Goal: Task Accomplishment & Management: Complete application form

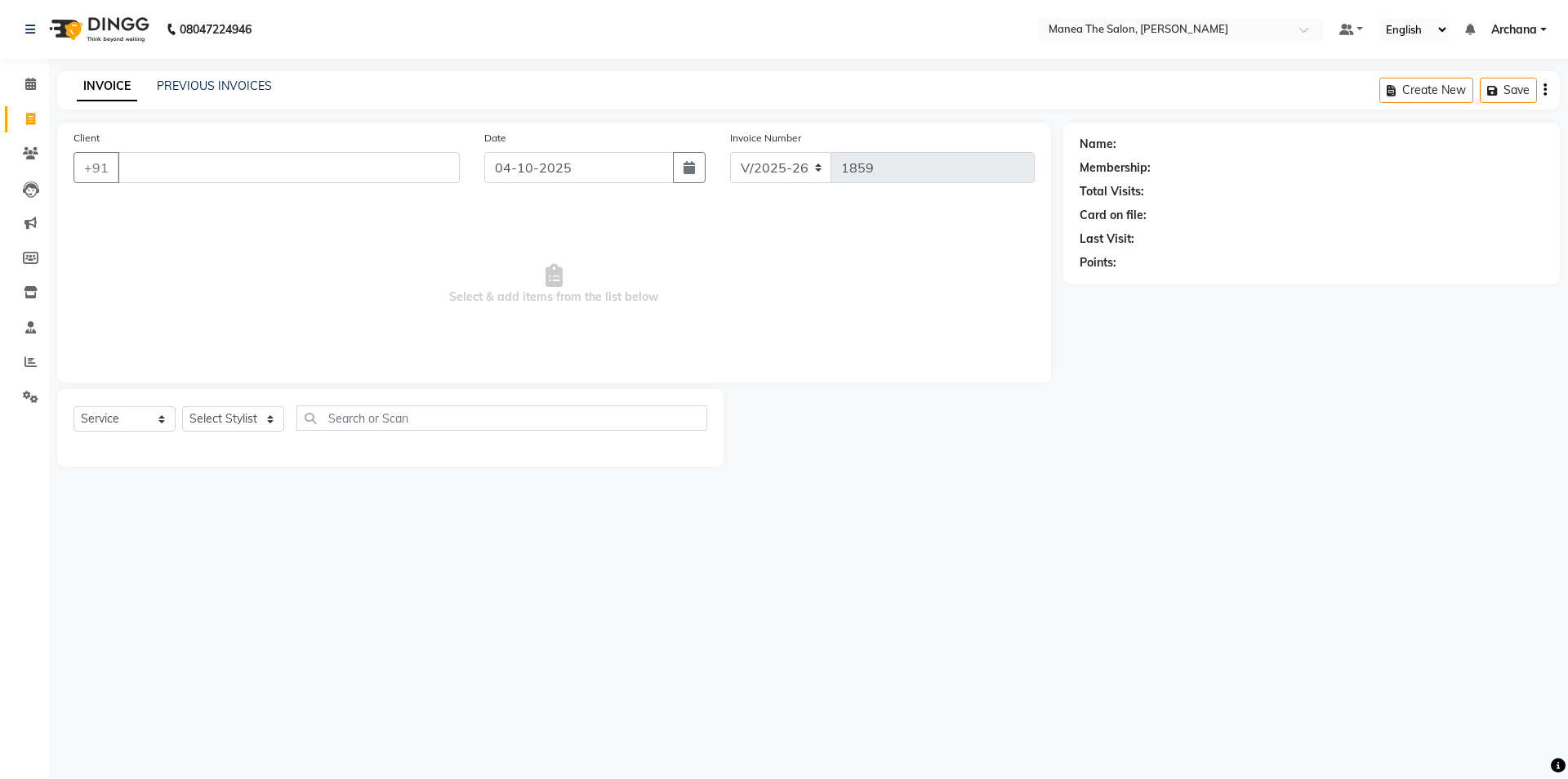
select select "6846"
select select "service"
click at [262, 412] on select "Select Stylist [PERSON_NAME] My Mane'a. [PERSON_NAME] [PERSON_NAME] [PERSON_NAM…" at bounding box center [233, 418] width 102 height 25
select select "77516"
click at [182, 406] on select "Select Stylist [PERSON_NAME] My Mane'a. [PERSON_NAME] [PERSON_NAME] [PERSON_NAM…" at bounding box center [233, 418] width 102 height 25
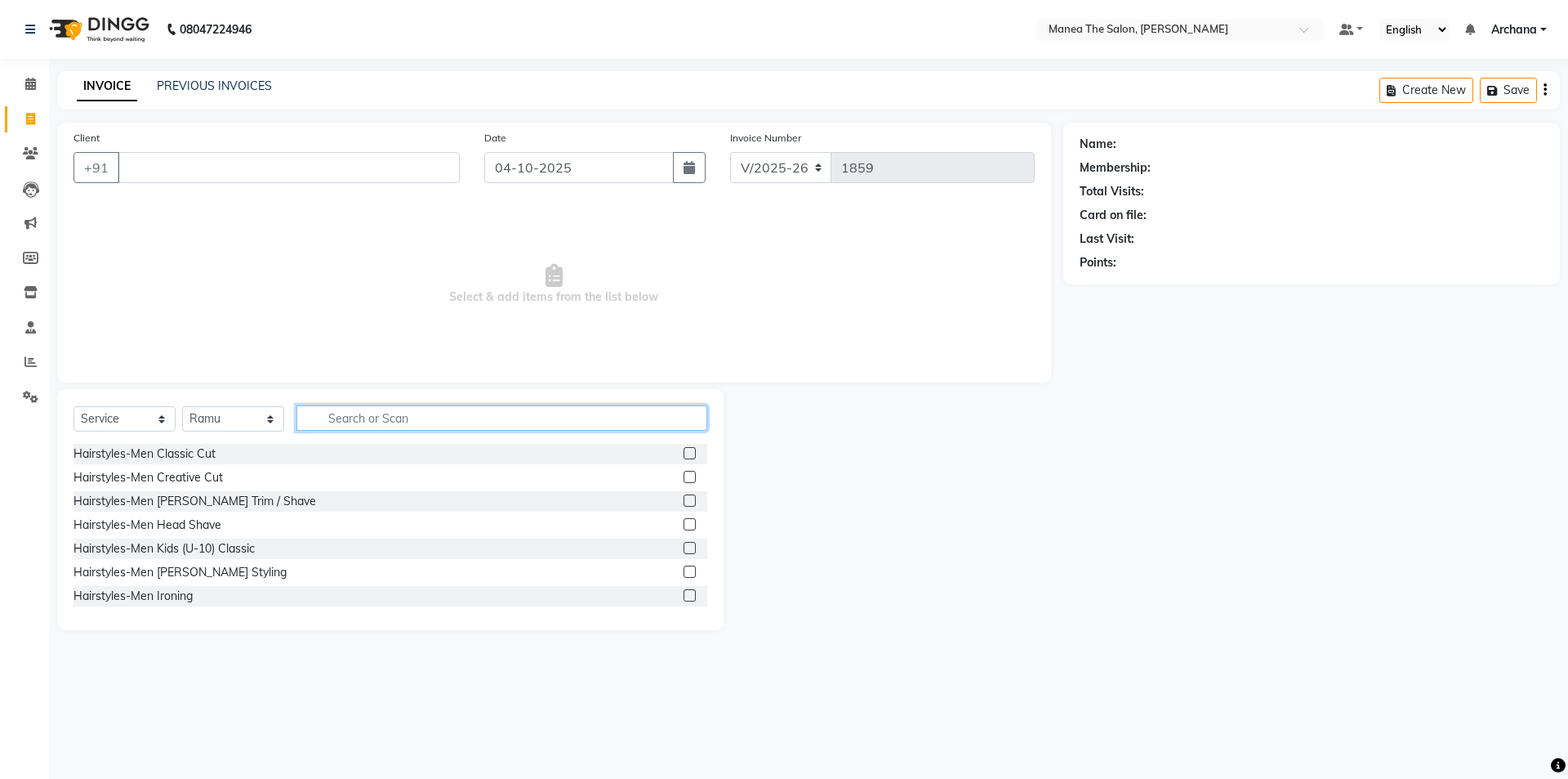
click at [438, 416] on input "text" at bounding box center [501, 417] width 411 height 25
type input "COLO"
click at [684, 500] on label at bounding box center [689, 500] width 12 height 13
click at [684, 500] on input "checkbox" at bounding box center [688, 501] width 11 height 11
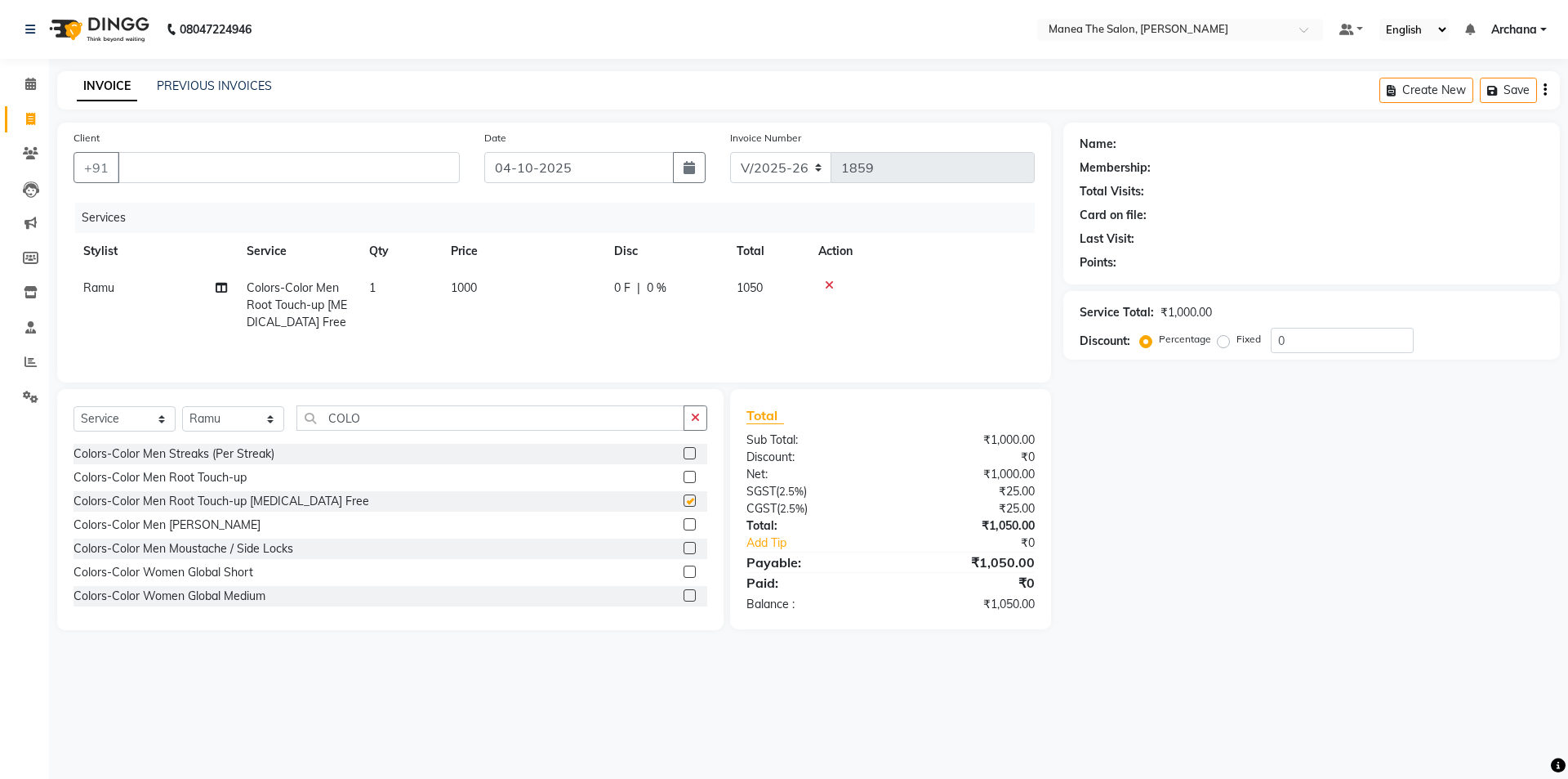
checkbox input "false"
click at [693, 415] on icon "button" at bounding box center [695, 417] width 9 height 12
click at [684, 477] on label at bounding box center [689, 476] width 12 height 13
click at [684, 477] on input "checkbox" at bounding box center [688, 477] width 11 height 11
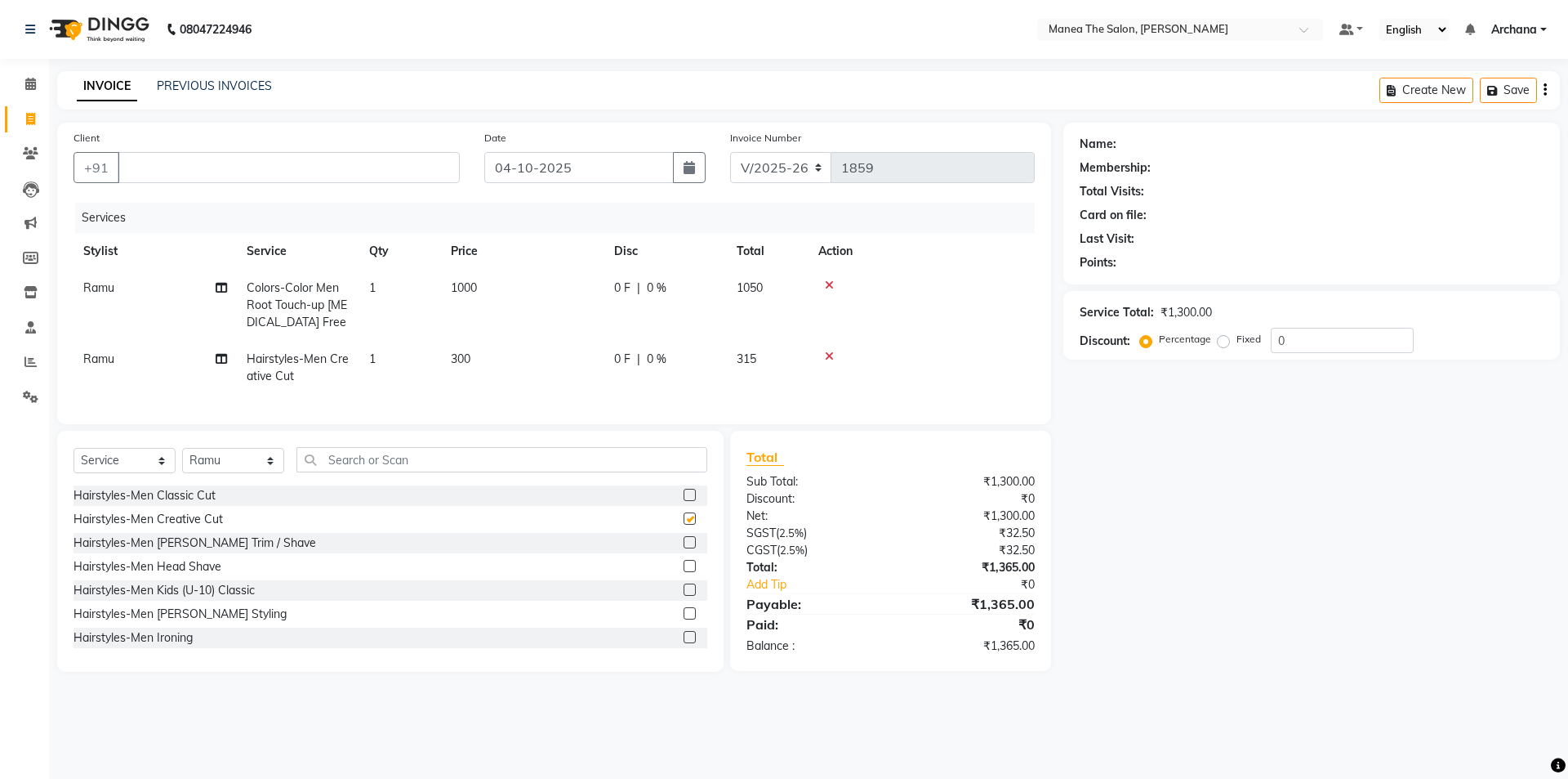
checkbox input "false"
click at [684, 548] on label at bounding box center [689, 541] width 12 height 13
click at [684, 548] on input "checkbox" at bounding box center [688, 542] width 11 height 11
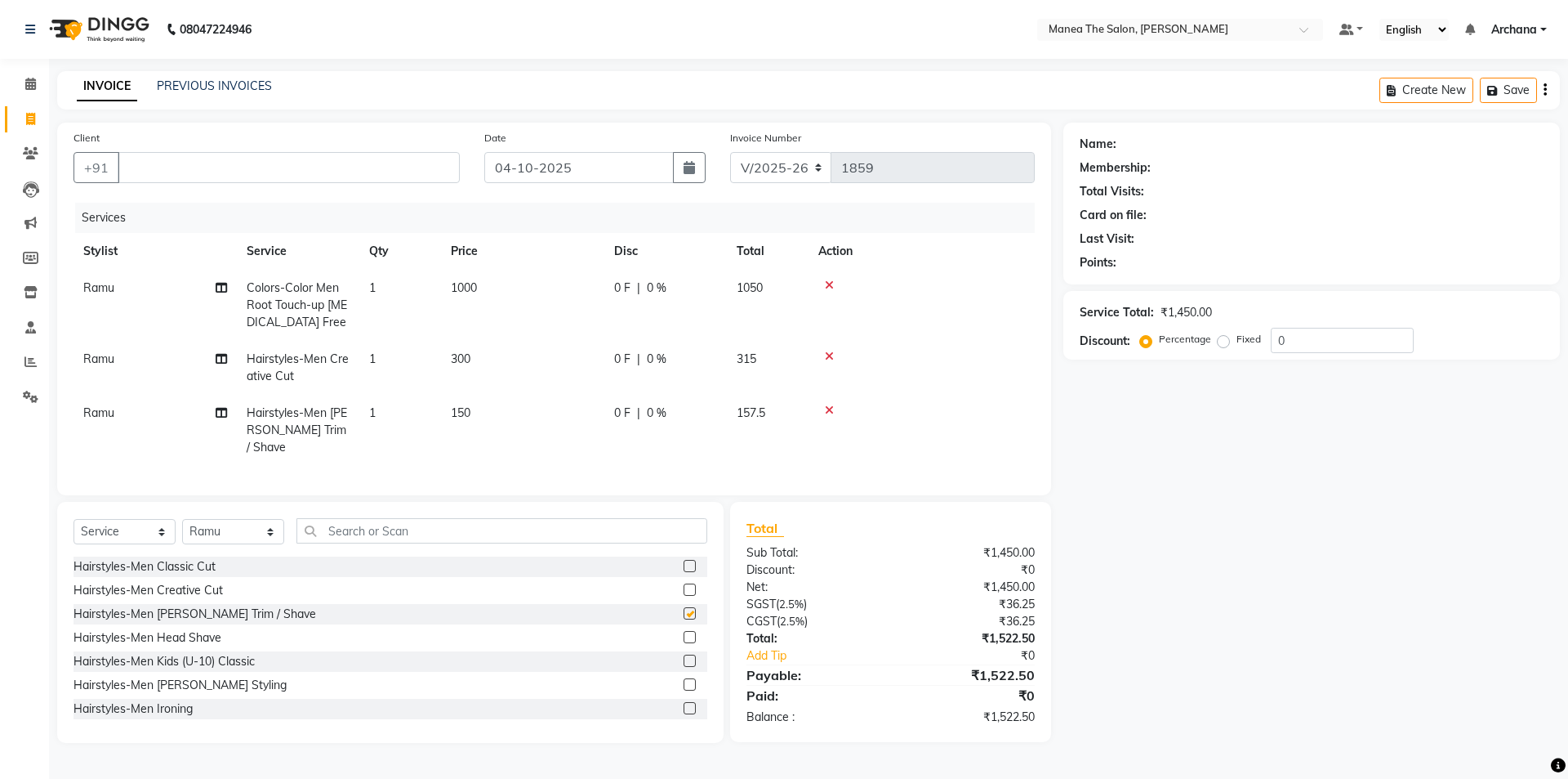
checkbox input "false"
click at [1311, 345] on input "0" at bounding box center [1342, 340] width 143 height 25
type input "2"
type input "1"
type input "2"
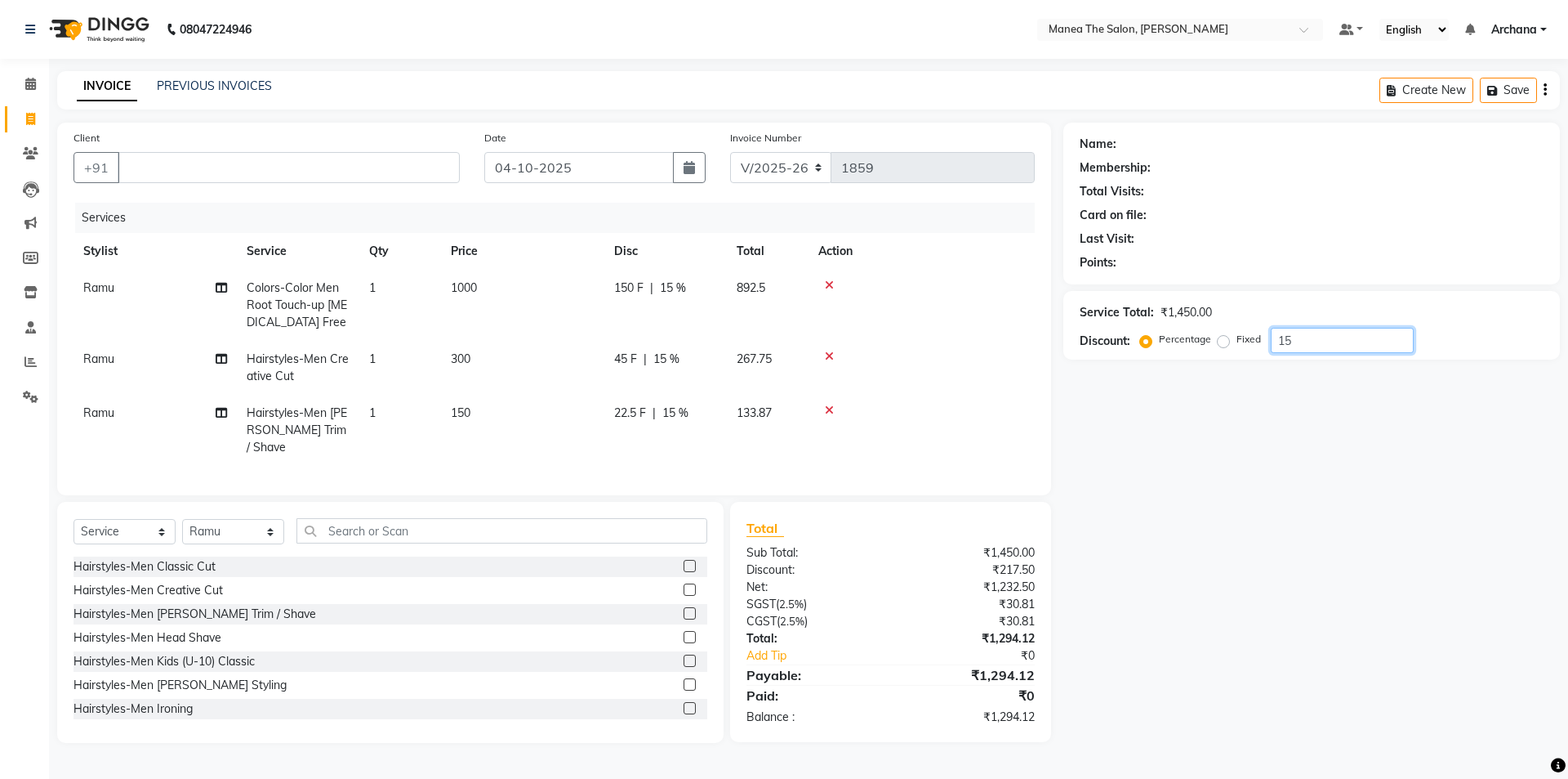
type input "1"
type input "2"
type input "1"
type input "2"
type input "5"
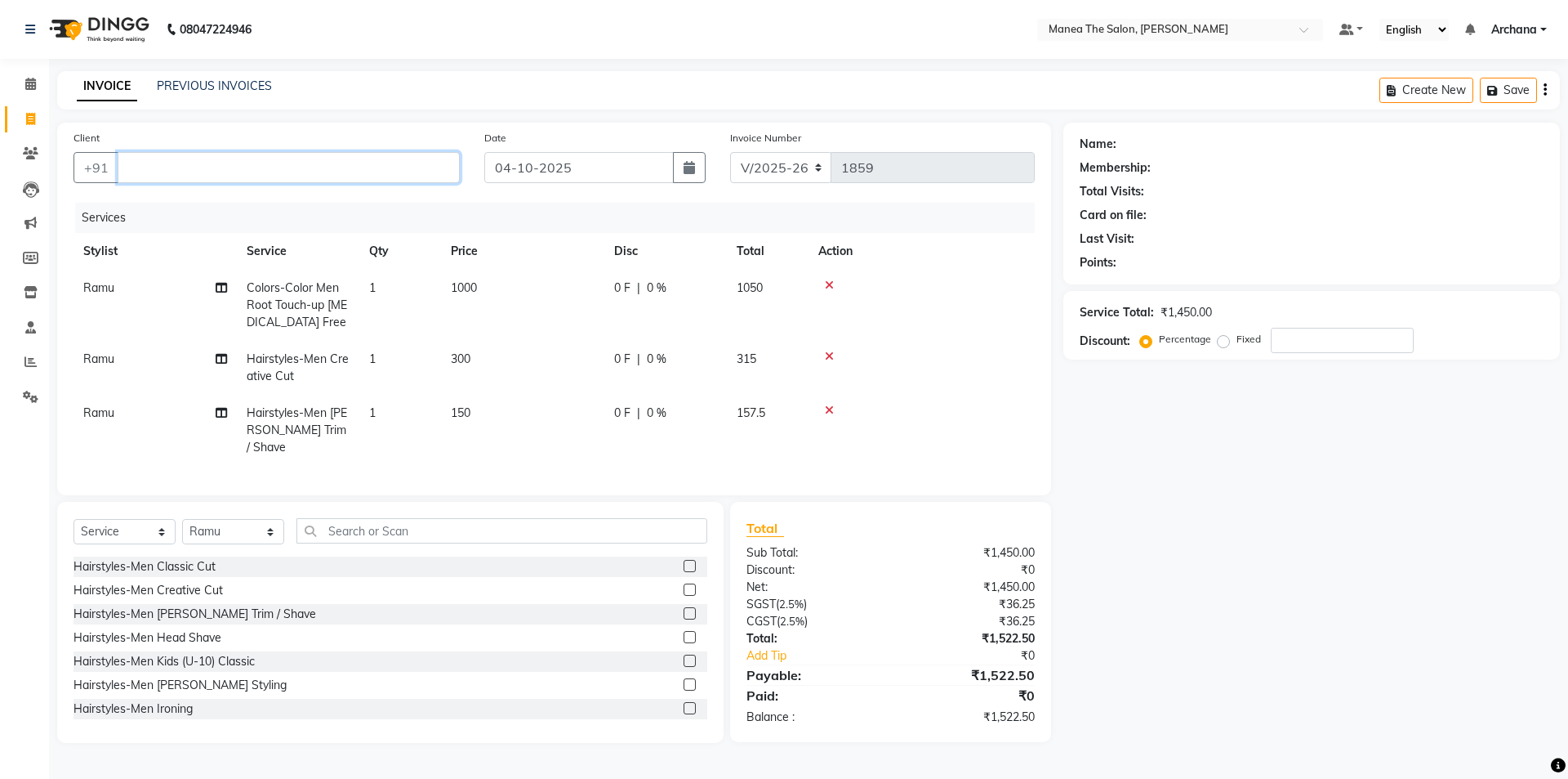
click at [394, 175] on input "Client" at bounding box center [288, 167] width 342 height 31
click at [1287, 335] on input "number" at bounding box center [1342, 340] width 143 height 25
type input "5"
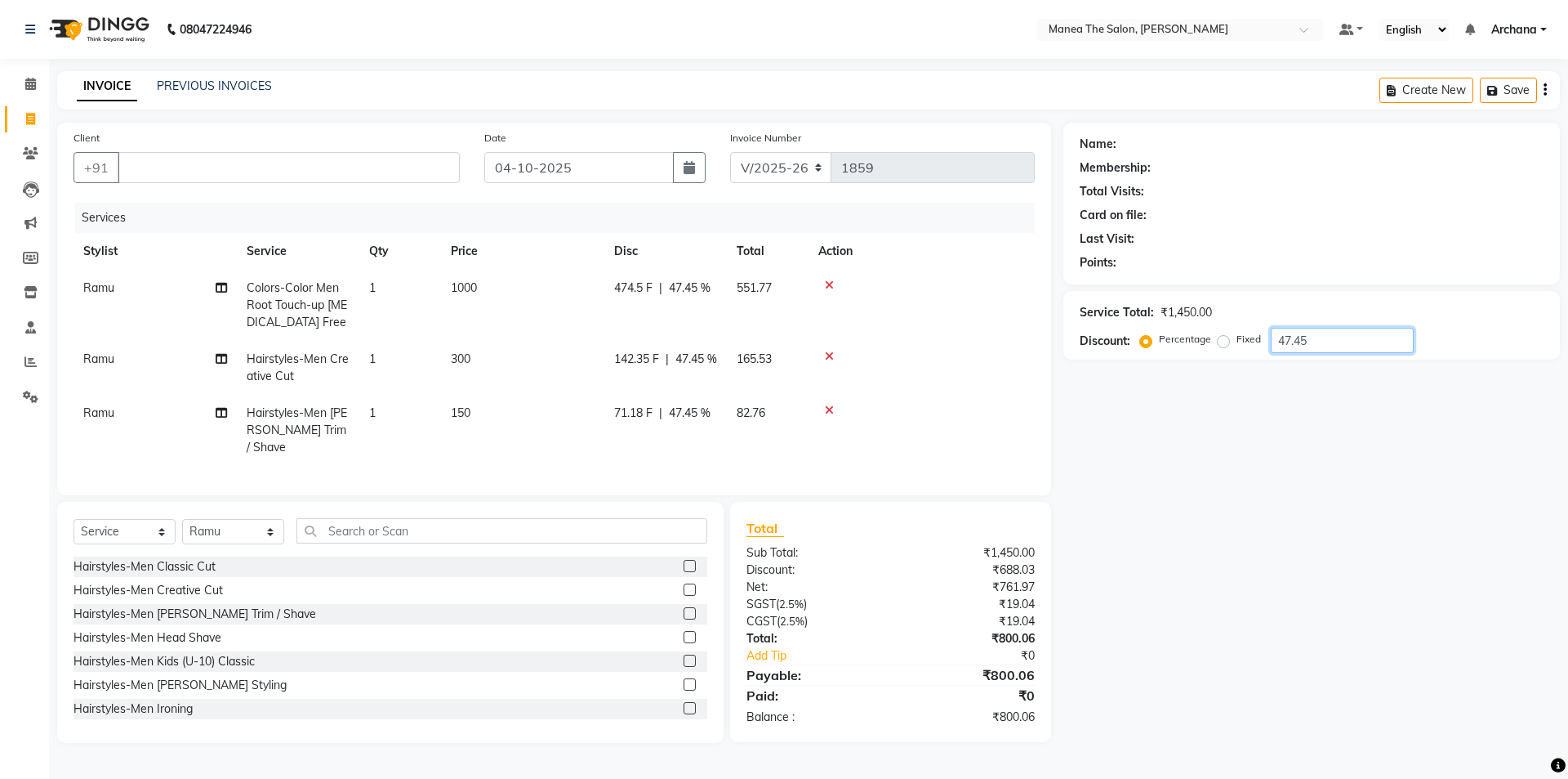
type input "47.45"
click at [280, 168] on input "Client" at bounding box center [288, 167] width 342 height 31
click at [242, 87] on link "PREVIOUS INVOICES" at bounding box center [214, 86] width 115 height 14
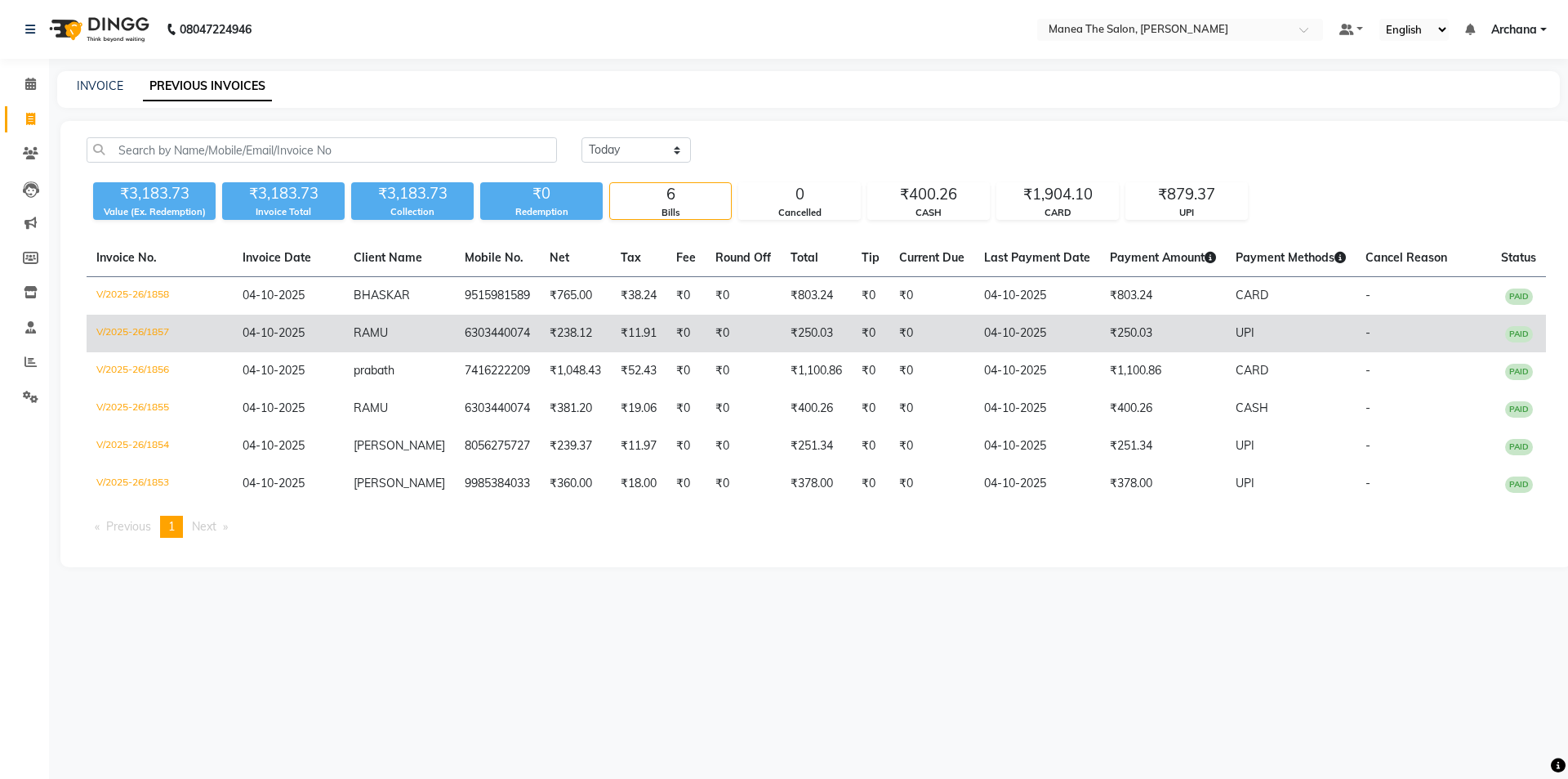
click at [428, 341] on td "RAMU" at bounding box center [400, 333] width 112 height 38
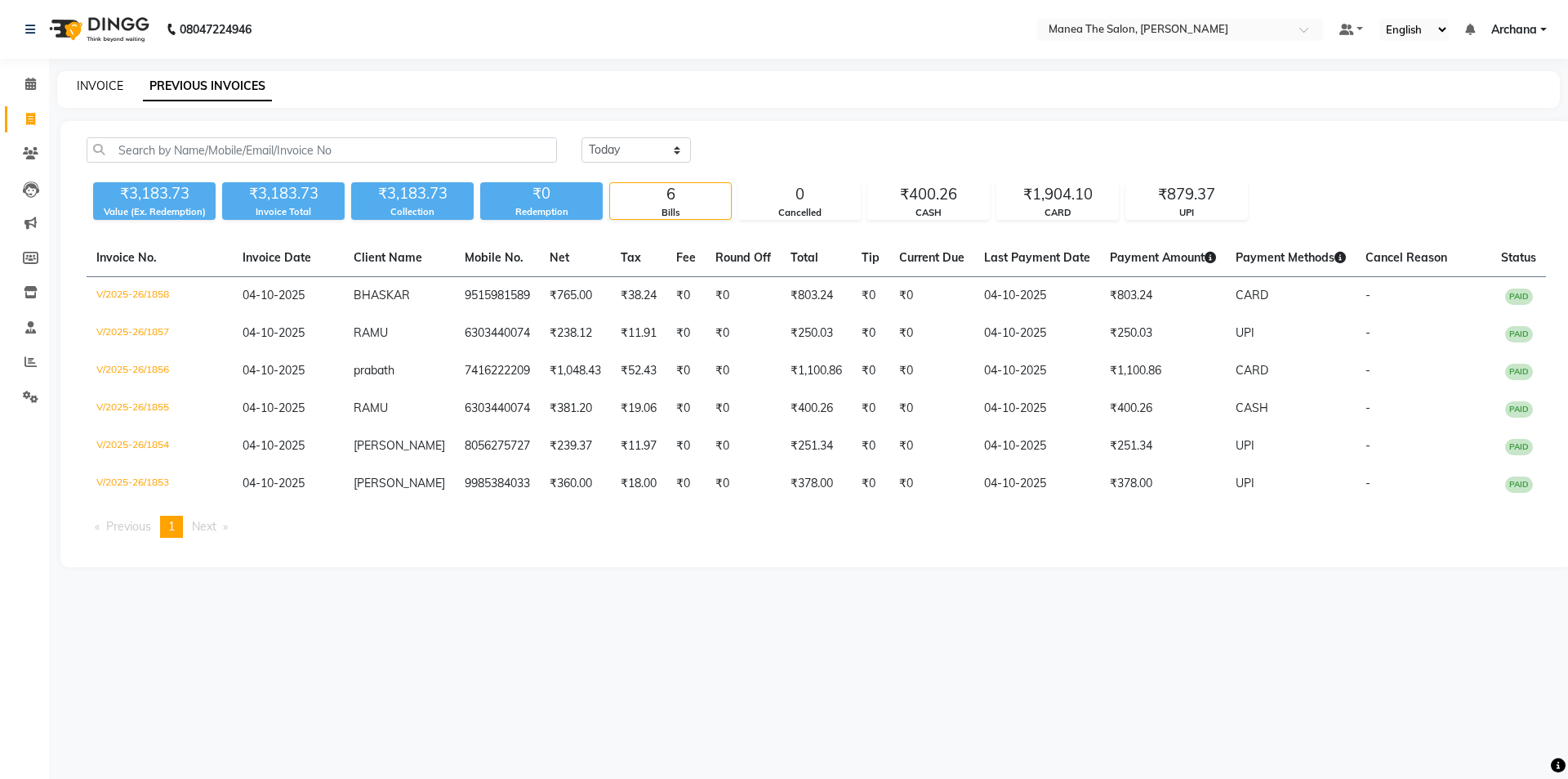
click at [101, 85] on link "INVOICE" at bounding box center [100, 86] width 46 height 14
select select "service"
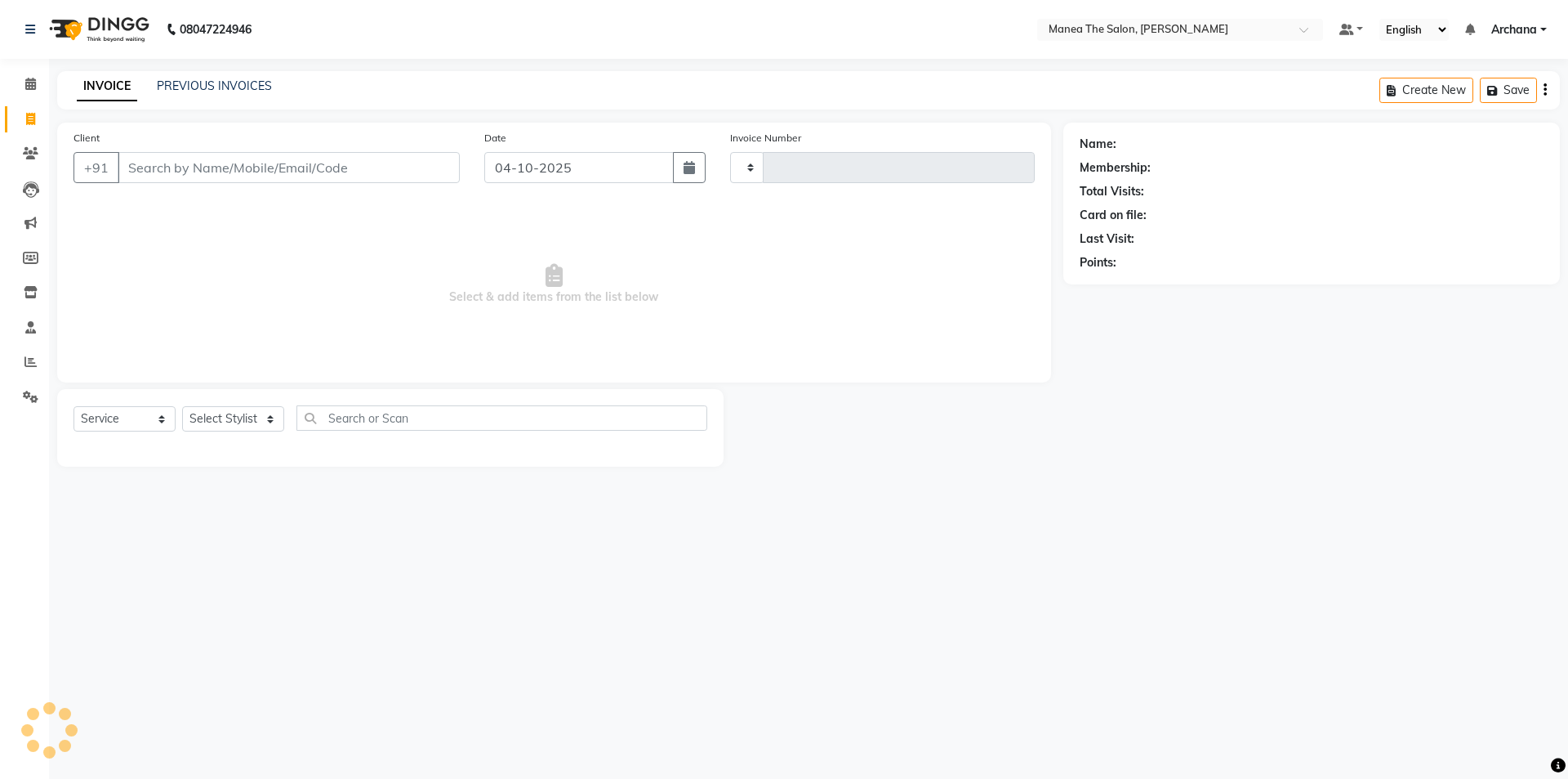
type input "1859"
select select "6846"
click at [246, 79] on link "PREVIOUS INVOICES" at bounding box center [214, 86] width 115 height 14
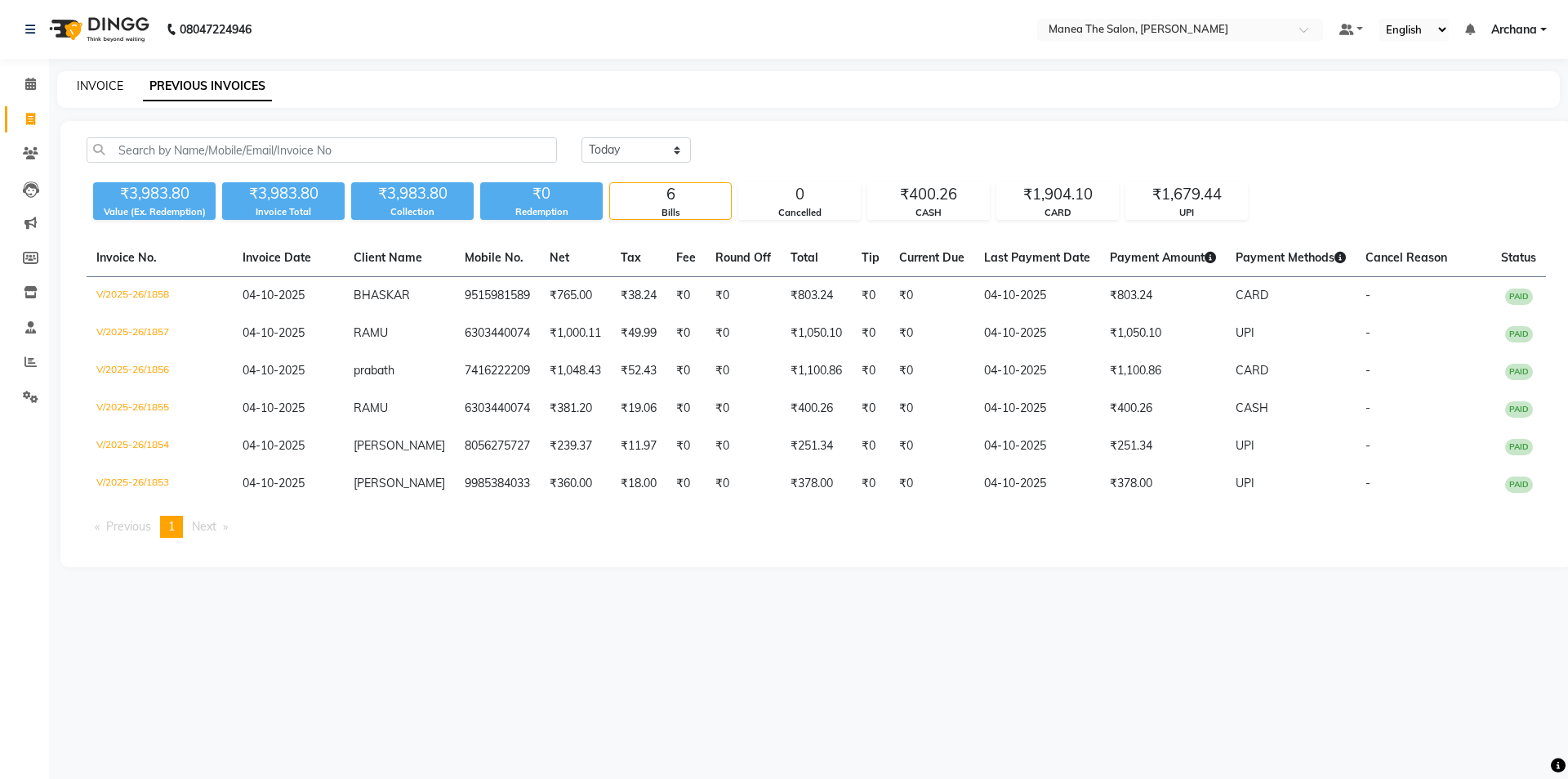
click at [95, 89] on link "INVOICE" at bounding box center [100, 86] width 46 height 14
select select "6846"
select select "service"
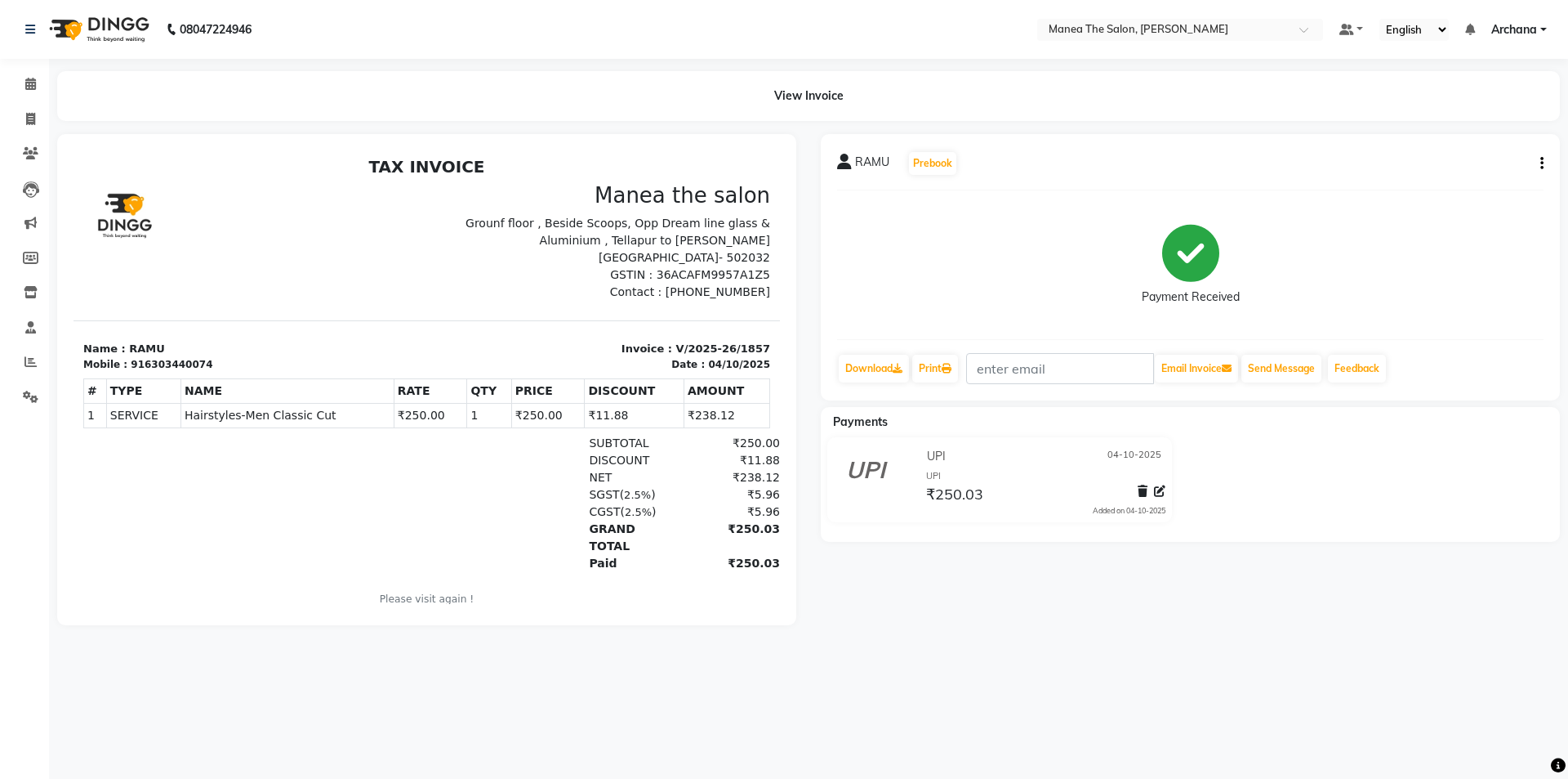
click at [1541, 163] on icon "button" at bounding box center [1542, 163] width 3 height 1
click at [1466, 186] on div "Edit Invoice" at bounding box center [1461, 184] width 112 height 20
select select "service"
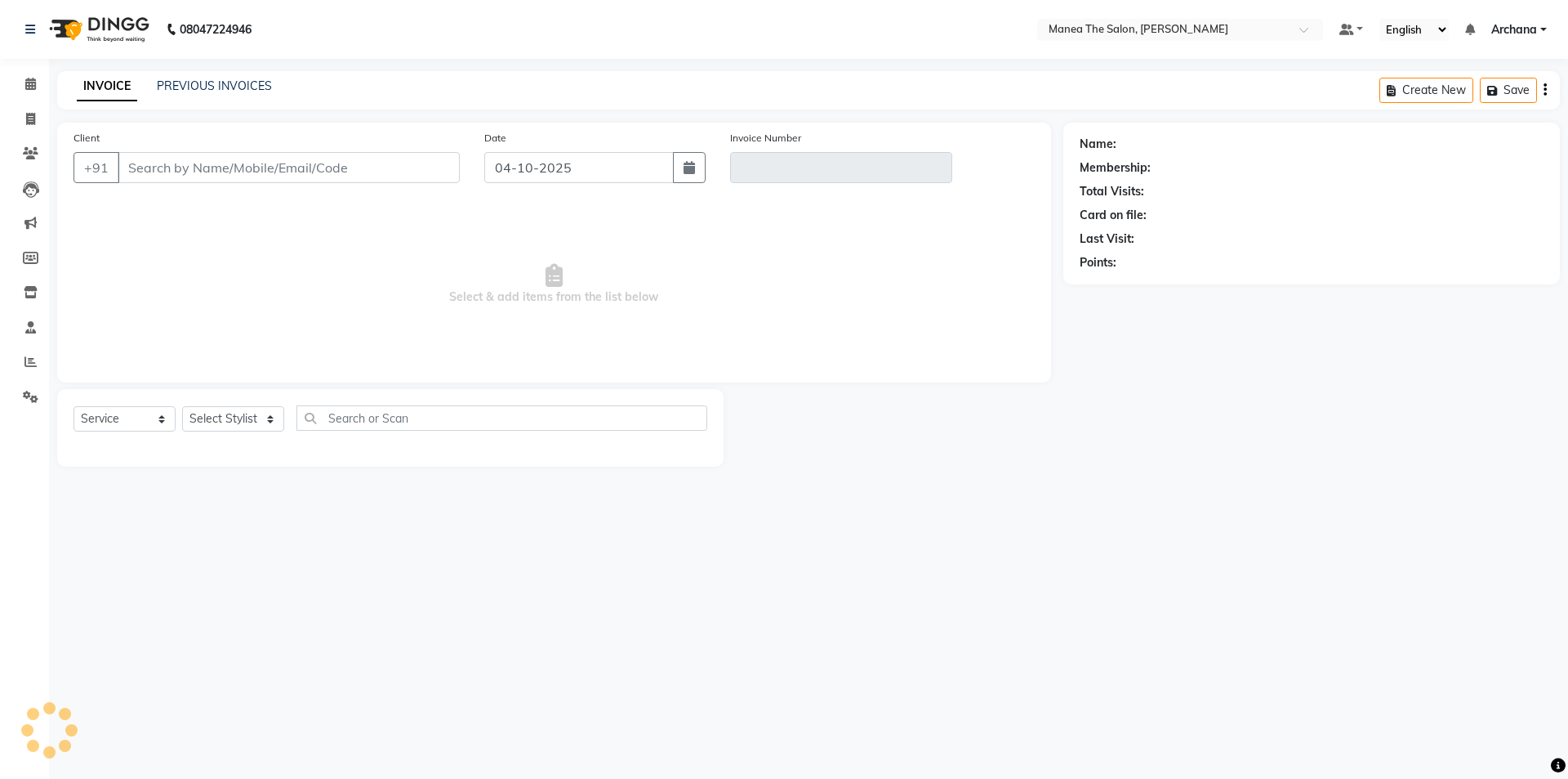
type input "6303440074"
type input "V/2025-26/1857"
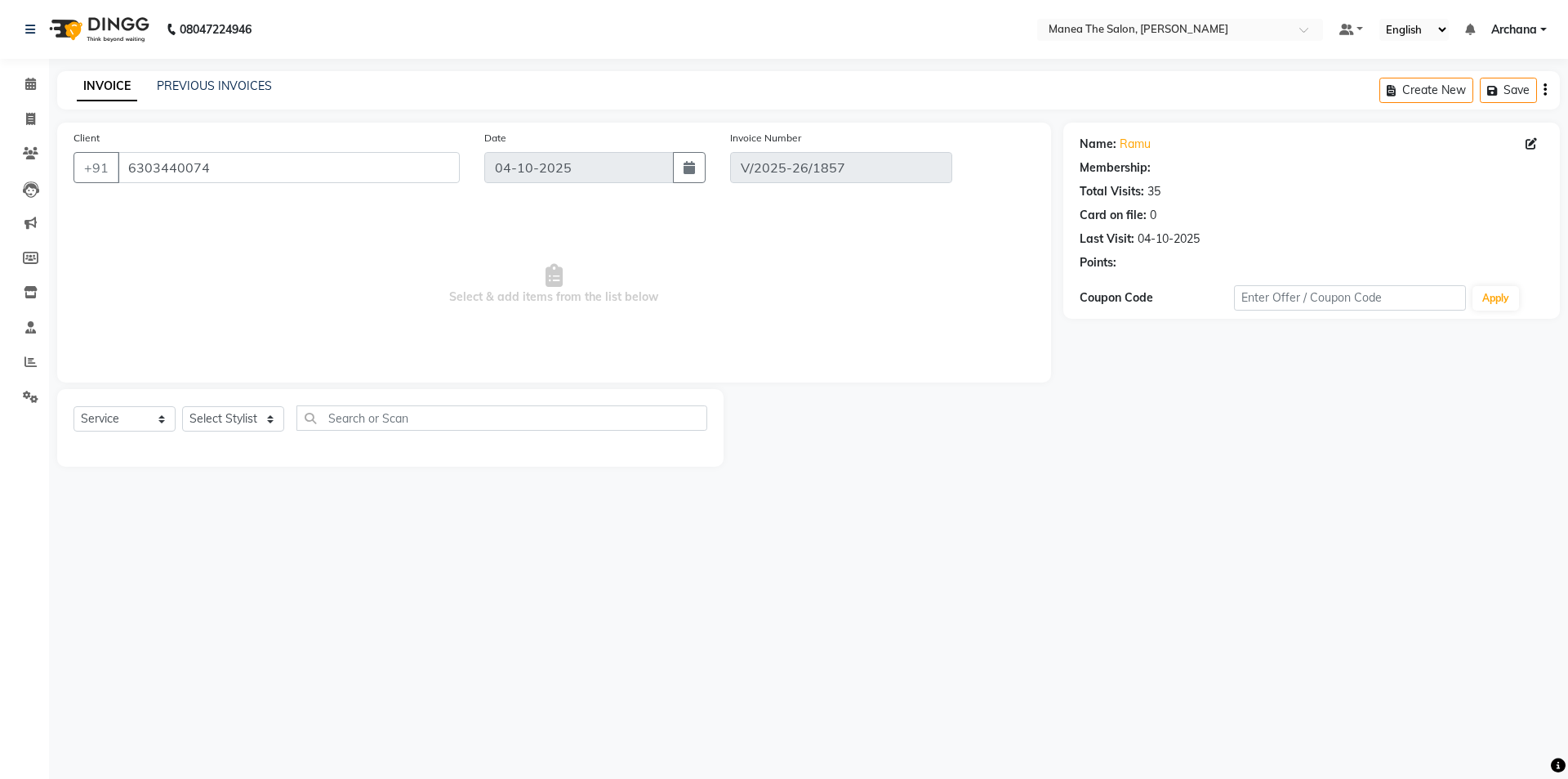
select select "select"
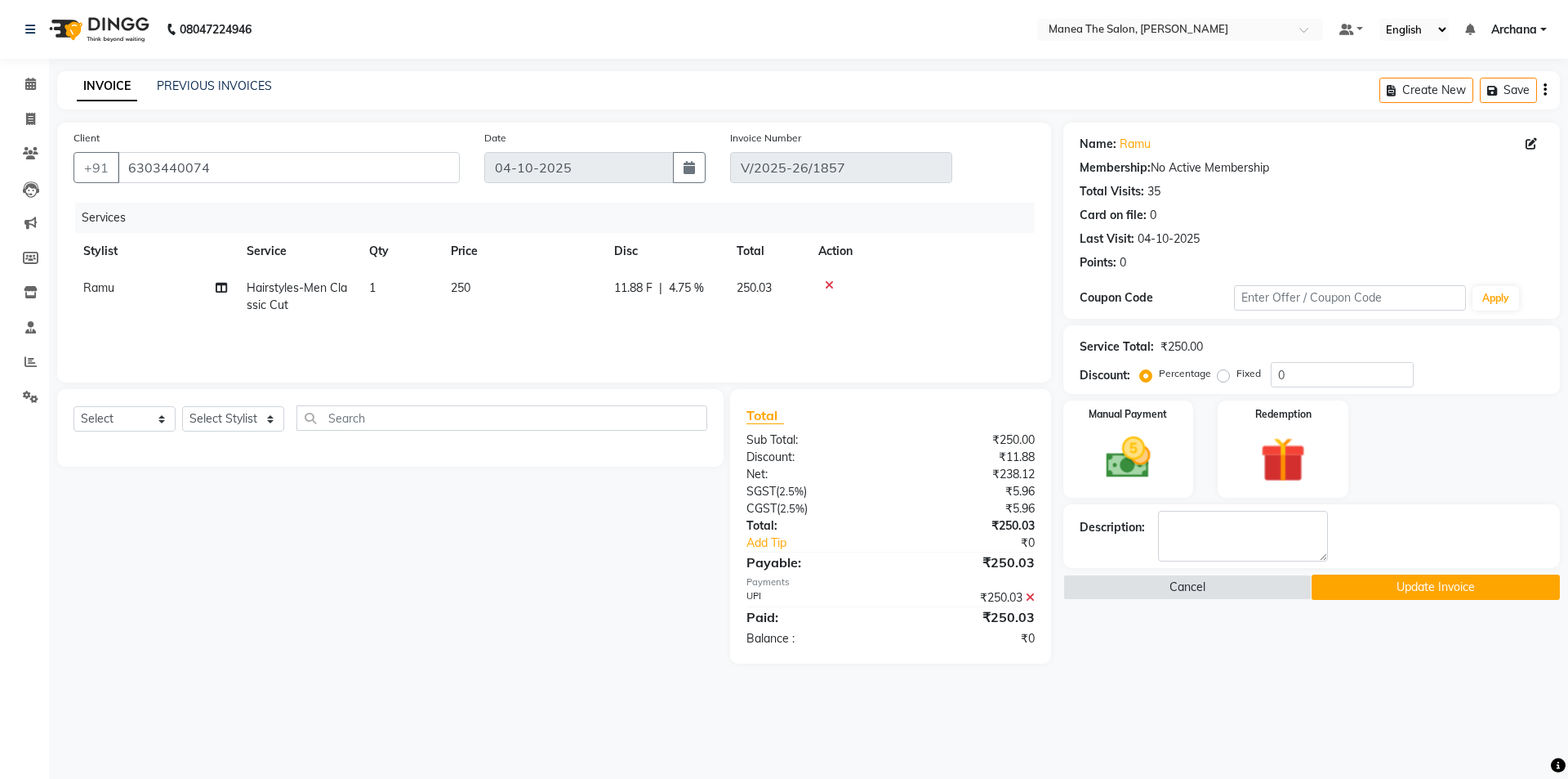
click at [1032, 597] on icon at bounding box center [1030, 597] width 9 height 12
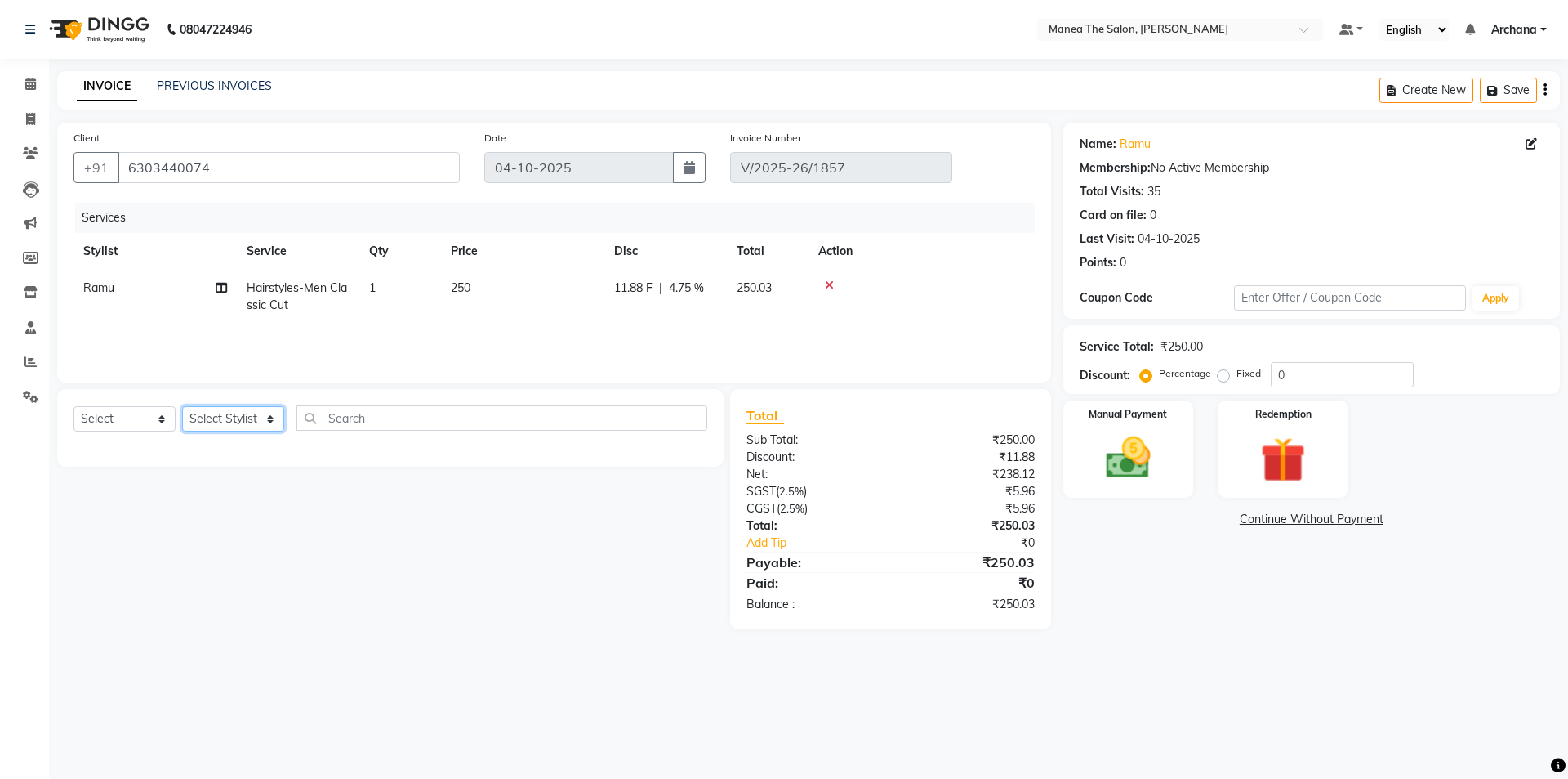
click at [265, 417] on select "Select Stylist [PERSON_NAME] My Mane'a. [PERSON_NAME] [PERSON_NAME] [PERSON_NAM…" at bounding box center [233, 418] width 102 height 25
select select "77516"
click at [182, 406] on select "Select Stylist [PERSON_NAME] My Mane'a. [PERSON_NAME] [PERSON_NAME] [PERSON_NAM…" at bounding box center [233, 418] width 102 height 25
click at [165, 425] on select "Select Service Product Membership Package Voucher Prepaid Gift Card" at bounding box center [124, 418] width 102 height 25
select select "service"
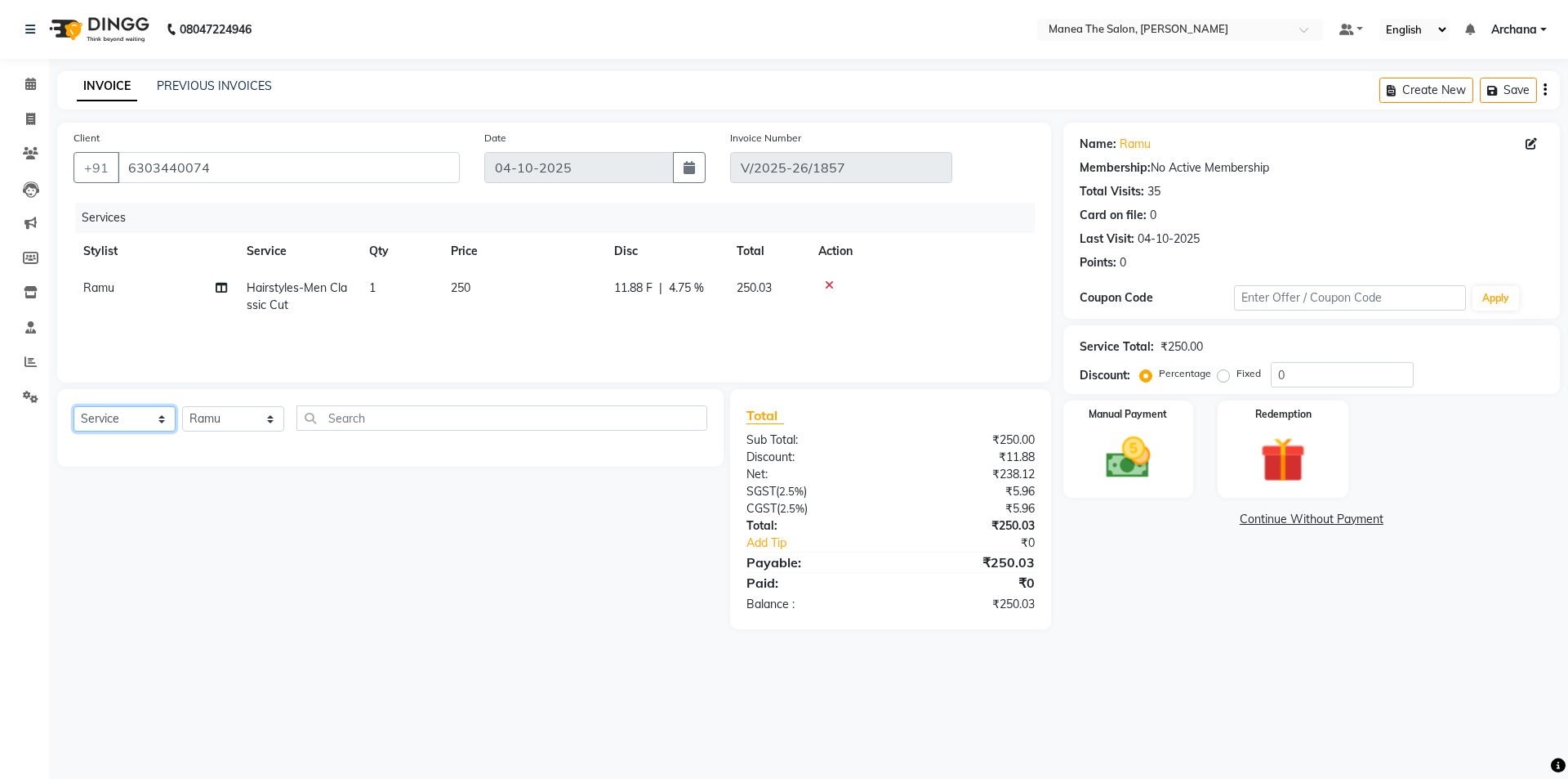
click at [73, 406] on select "Select Service Product Membership Package Voucher Prepaid Gift Card" at bounding box center [124, 418] width 102 height 25
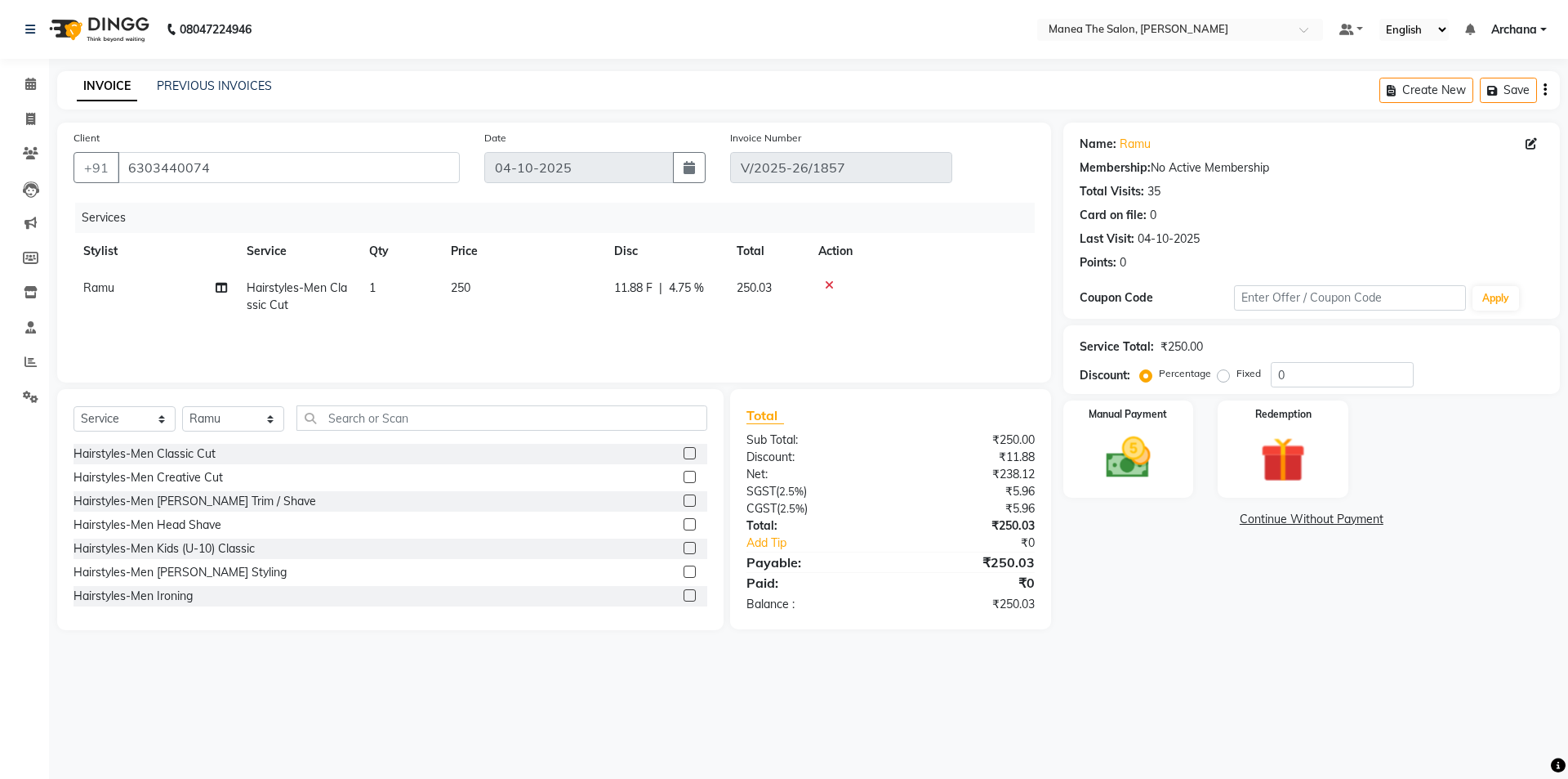
click at [684, 456] on label at bounding box center [689, 453] width 12 height 13
click at [684, 456] on input "checkbox" at bounding box center [688, 454] width 11 height 11
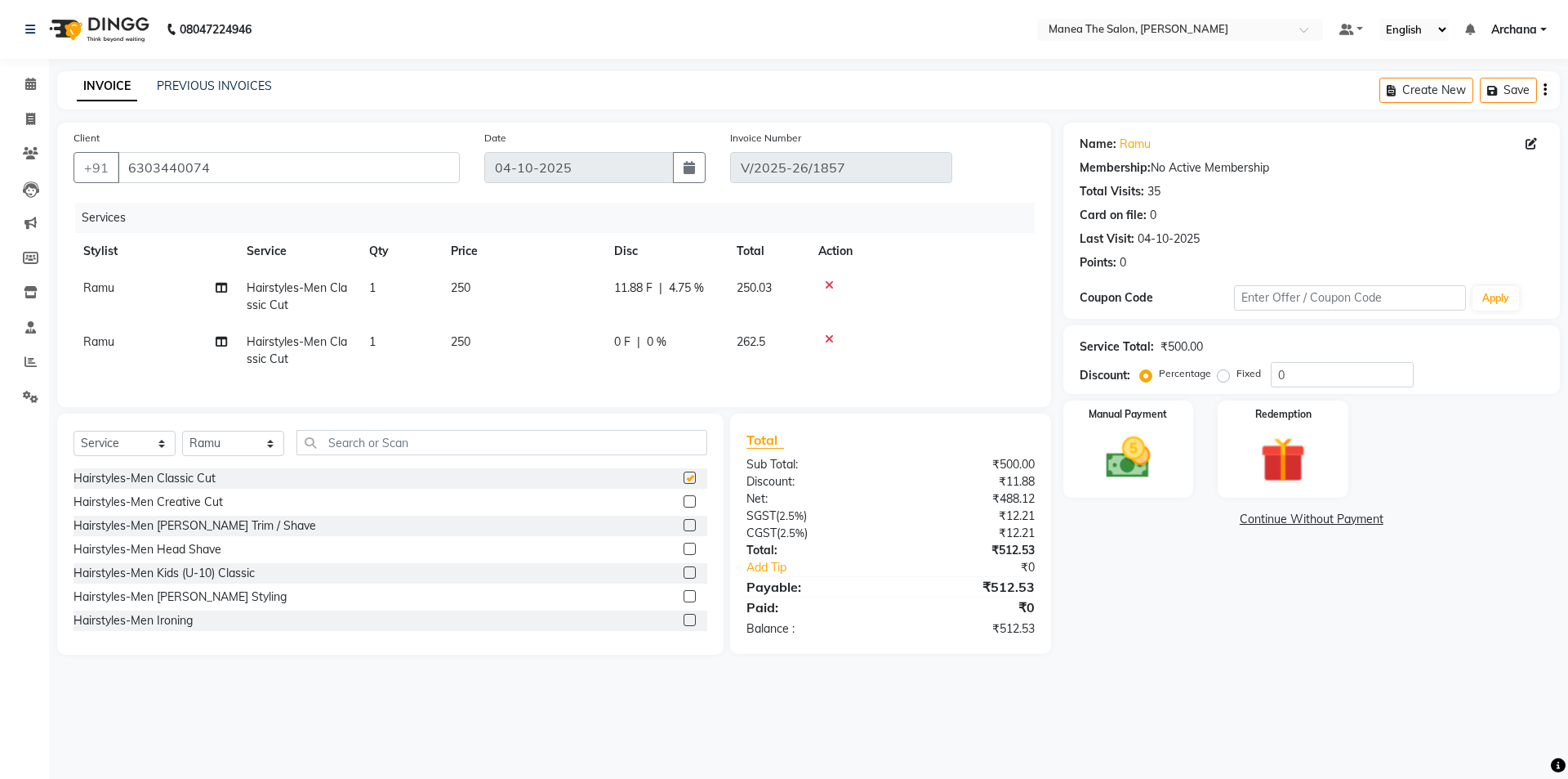
checkbox input "false"
click at [832, 339] on icon at bounding box center [829, 339] width 9 height 12
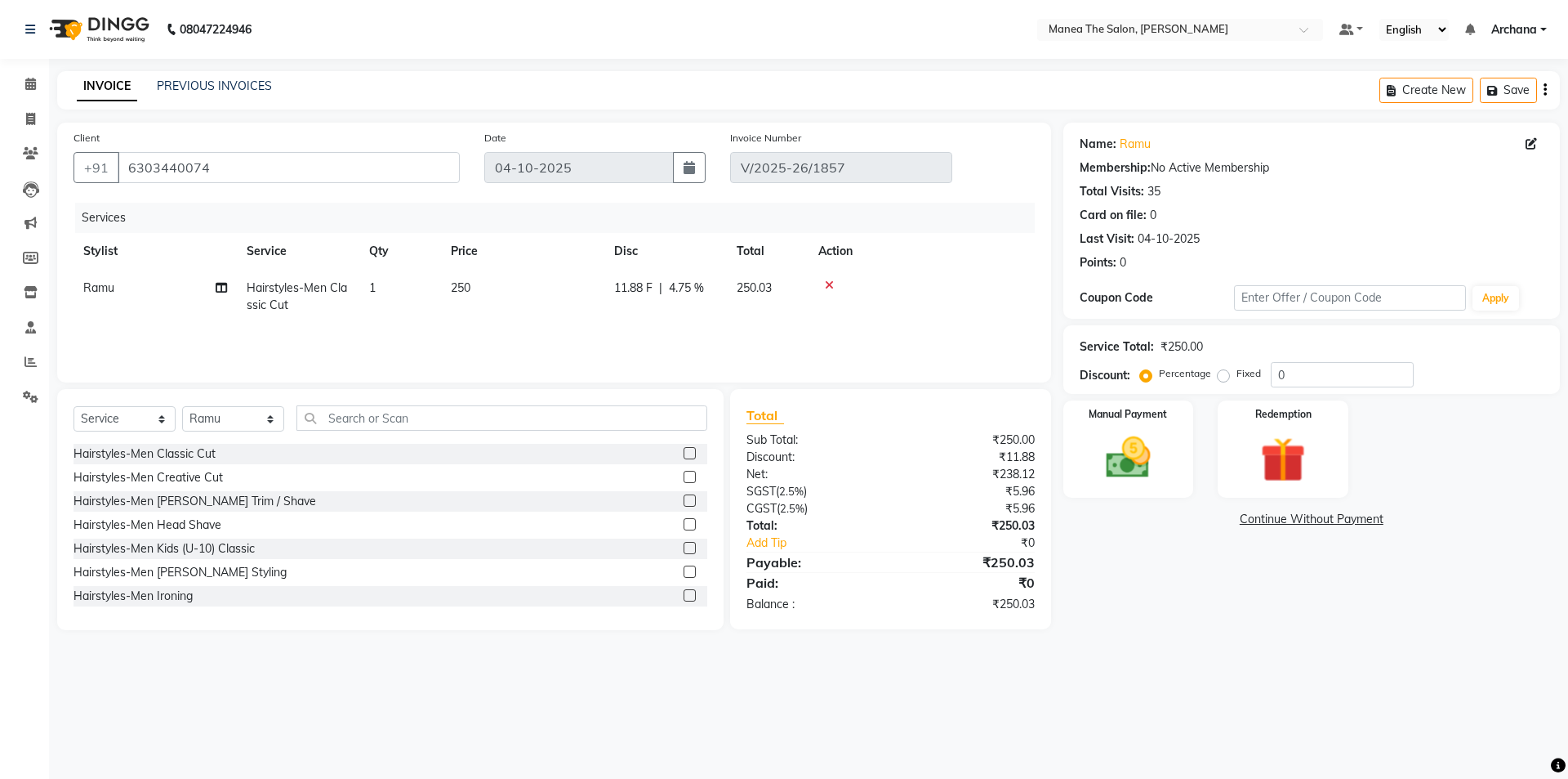
click at [684, 475] on label at bounding box center [689, 476] width 12 height 13
click at [684, 475] on input "checkbox" at bounding box center [688, 477] width 11 height 11
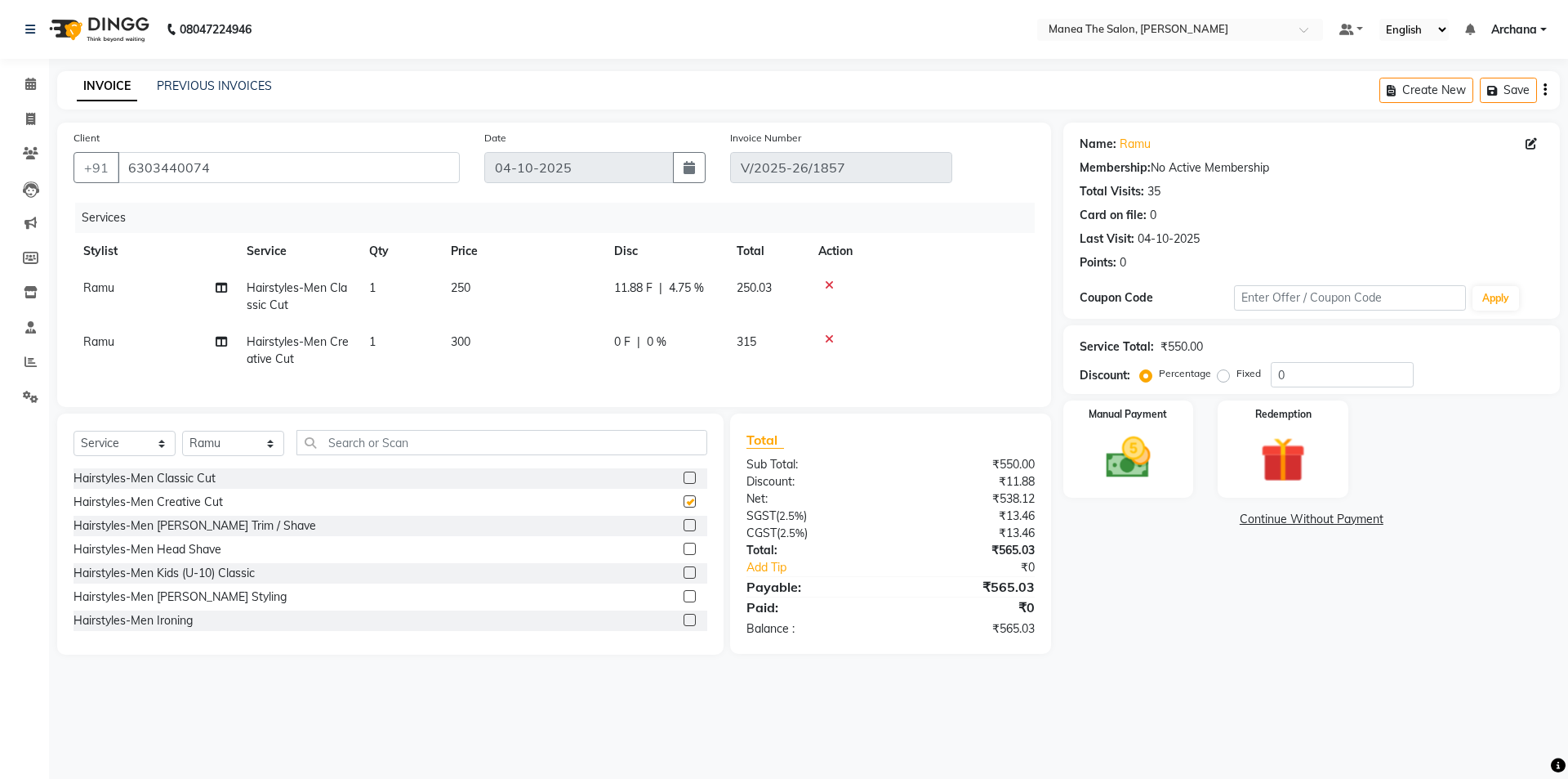
checkbox input "false"
click at [684, 531] on label at bounding box center [689, 525] width 12 height 13
click at [684, 531] on input "checkbox" at bounding box center [688, 525] width 11 height 11
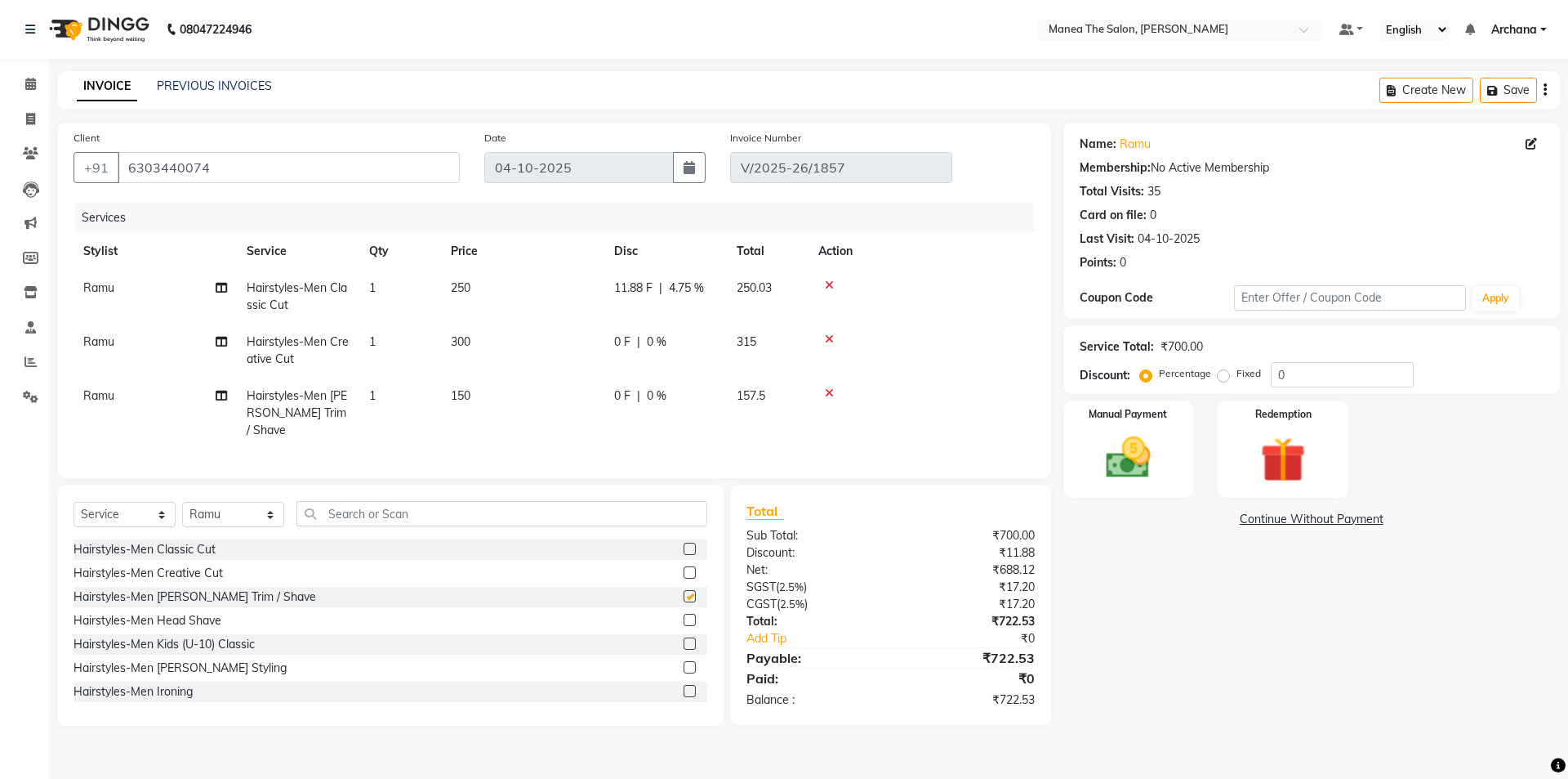
checkbox input "false"
click at [638, 510] on input "text" at bounding box center [501, 514] width 411 height 25
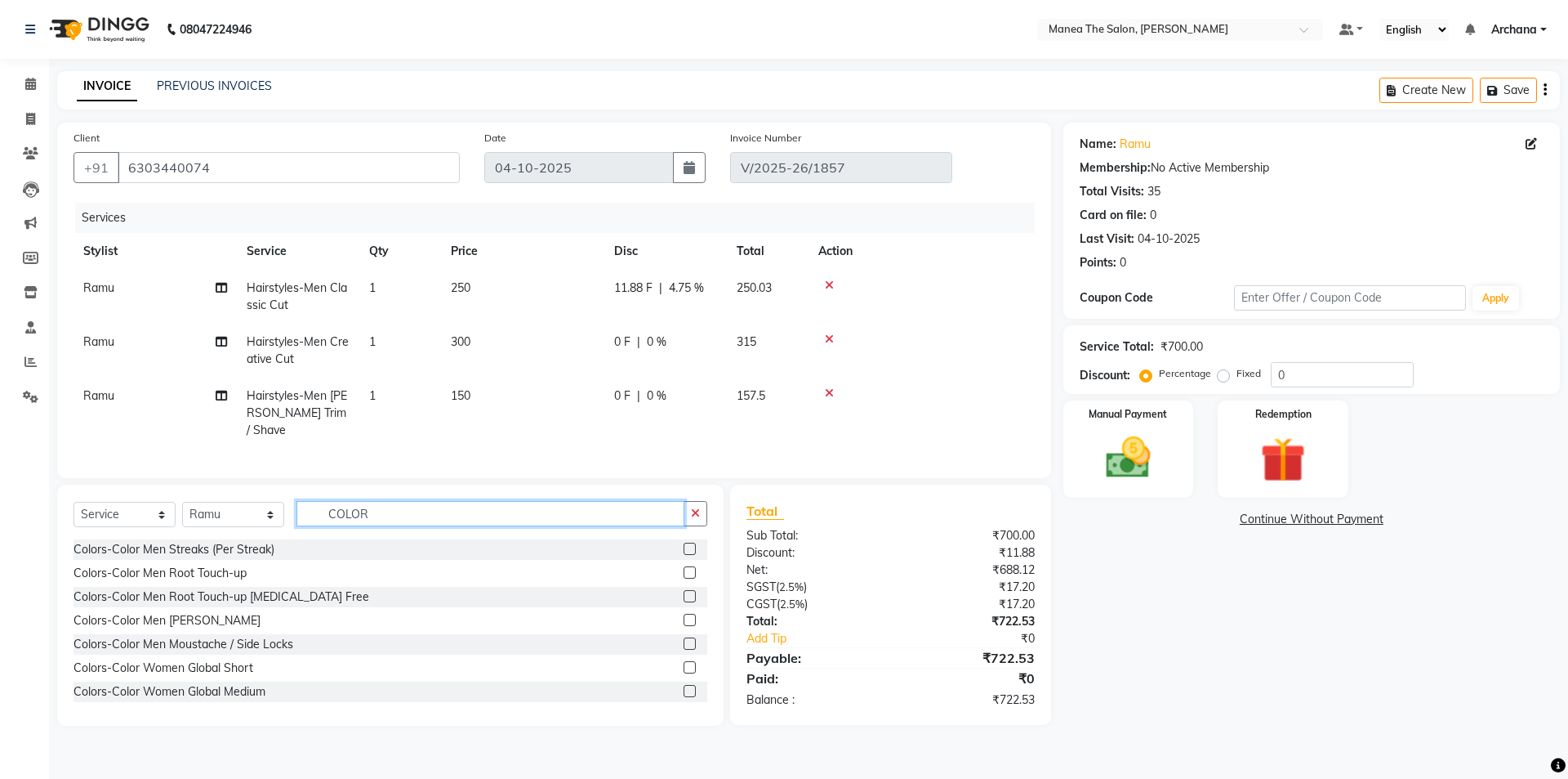
type input "COLOR"
click at [684, 591] on label at bounding box center [689, 596] width 12 height 13
click at [684, 591] on input "checkbox" at bounding box center [688, 596] width 11 height 11
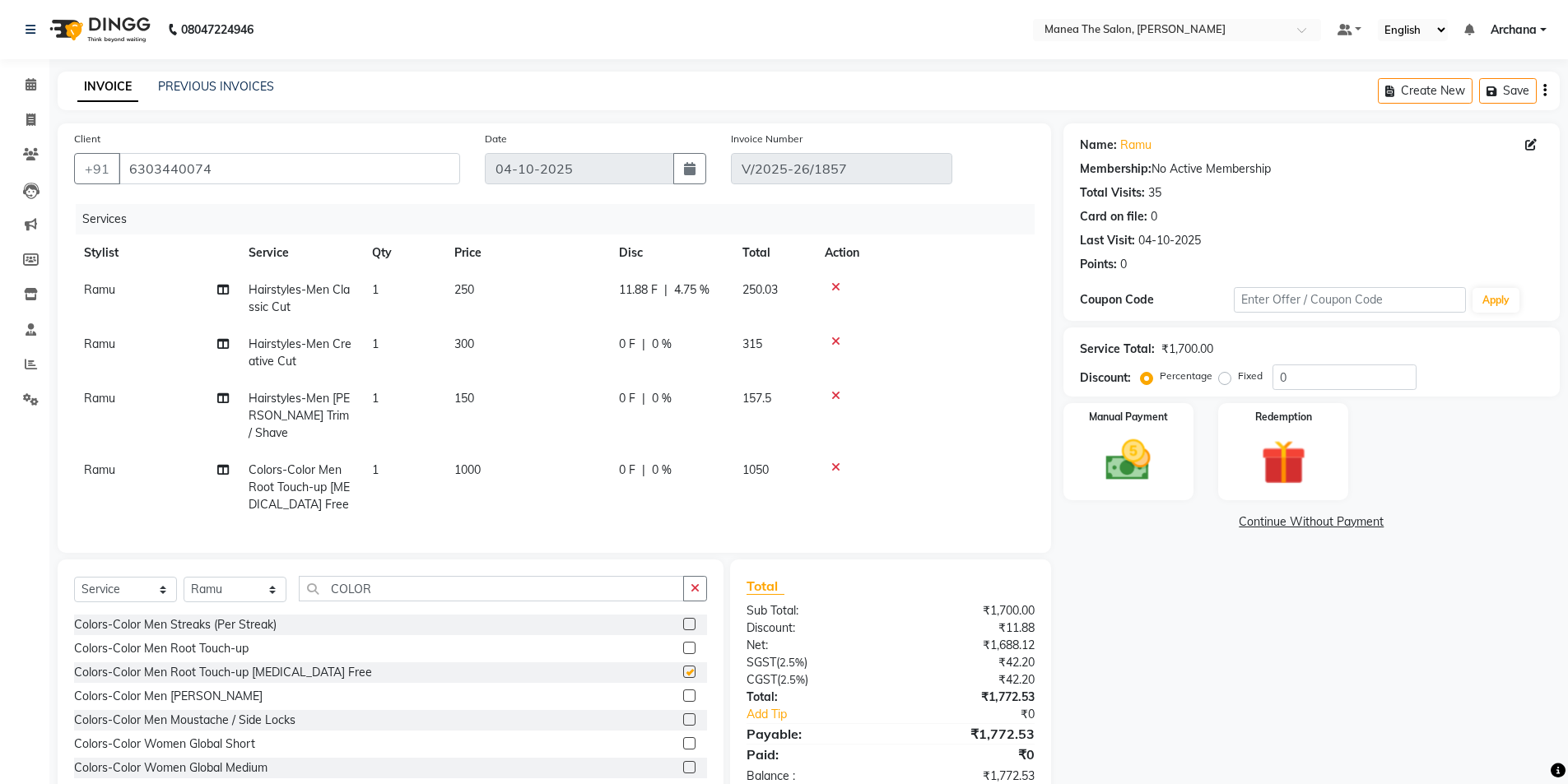
checkbox input "false"
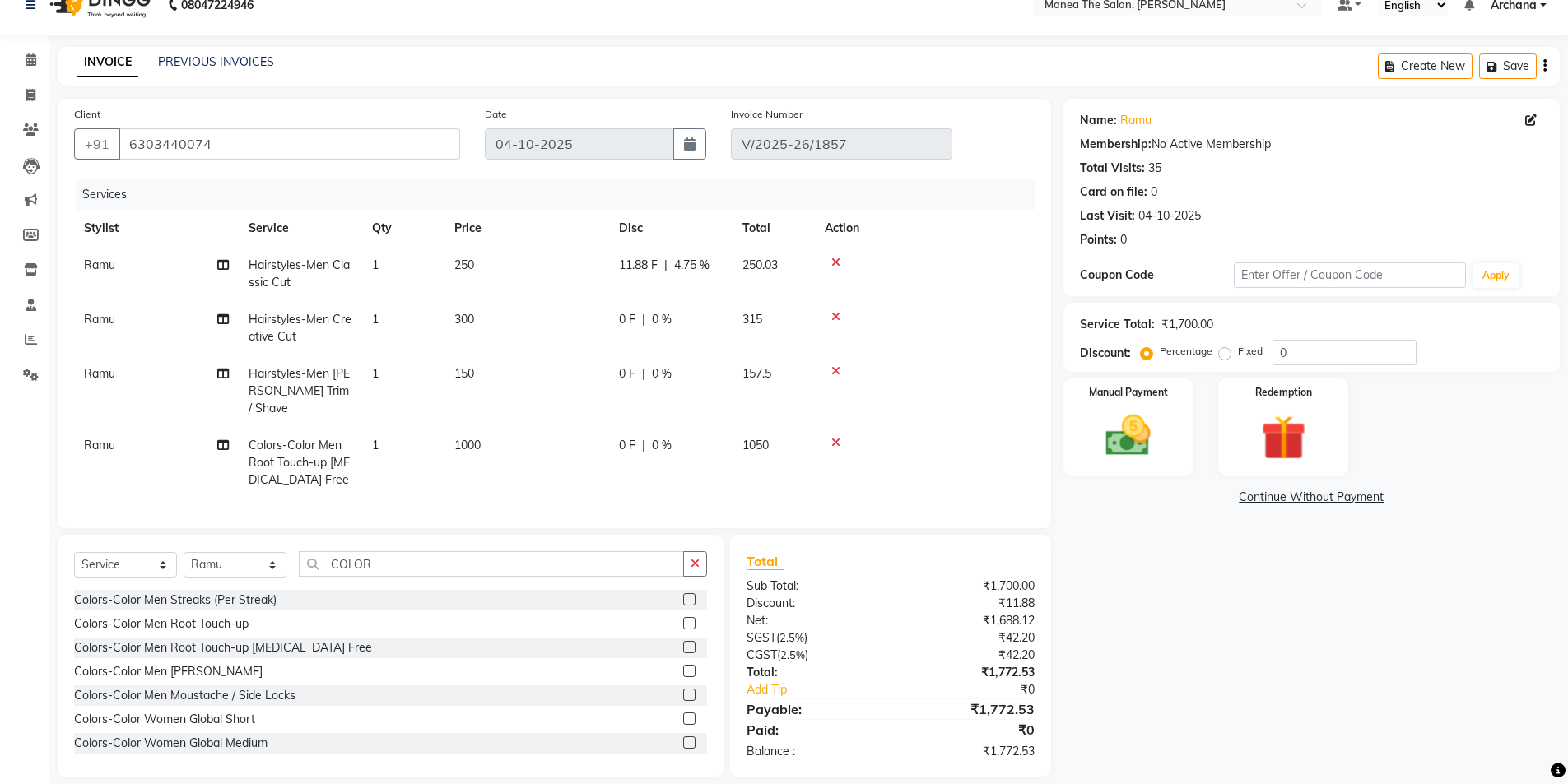
scroll to position [38, 0]
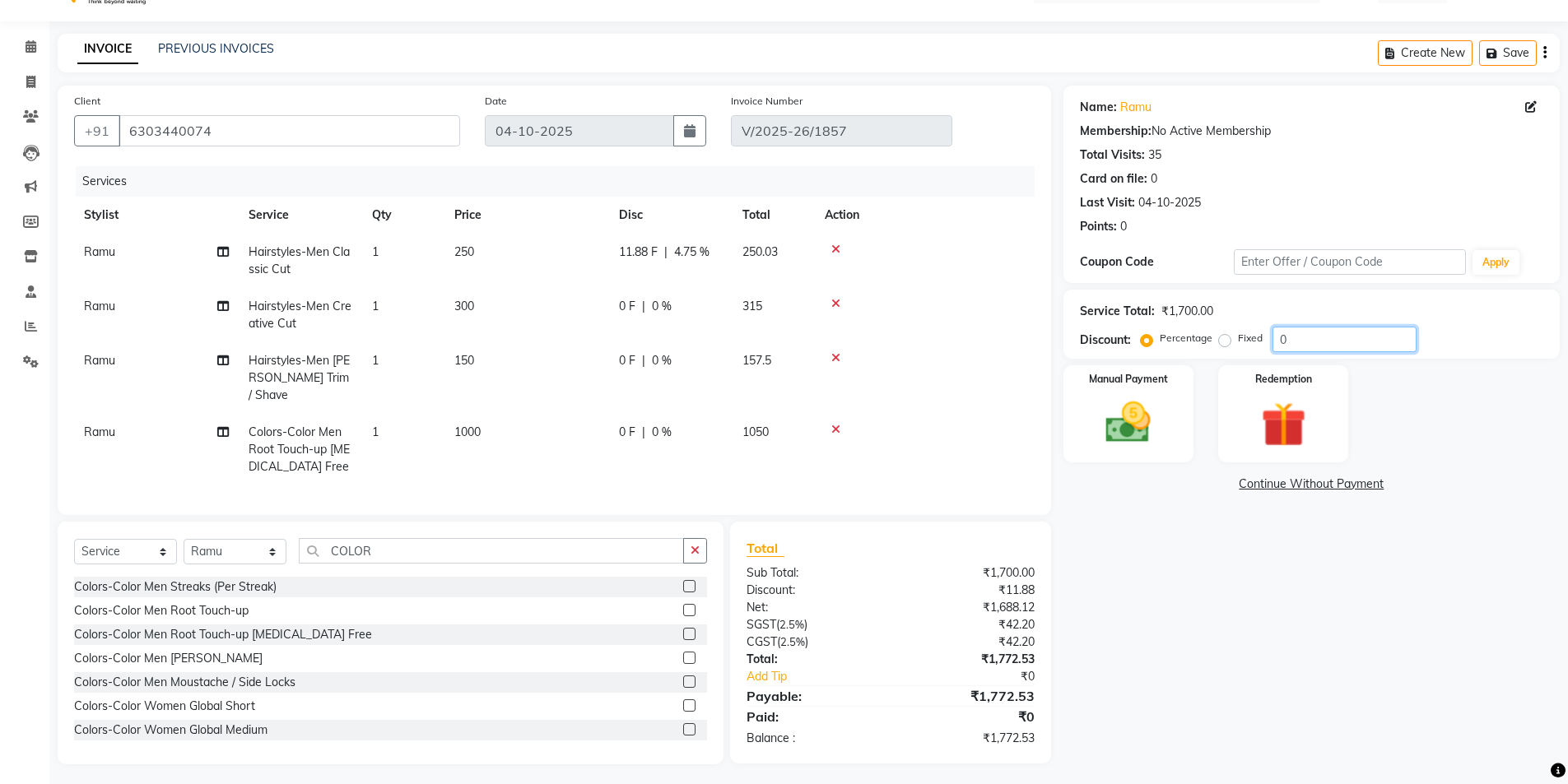
click at [1306, 337] on input "0" at bounding box center [1344, 339] width 144 height 25
type input "4"
type input "3"
type input "5"
type input "41.17"
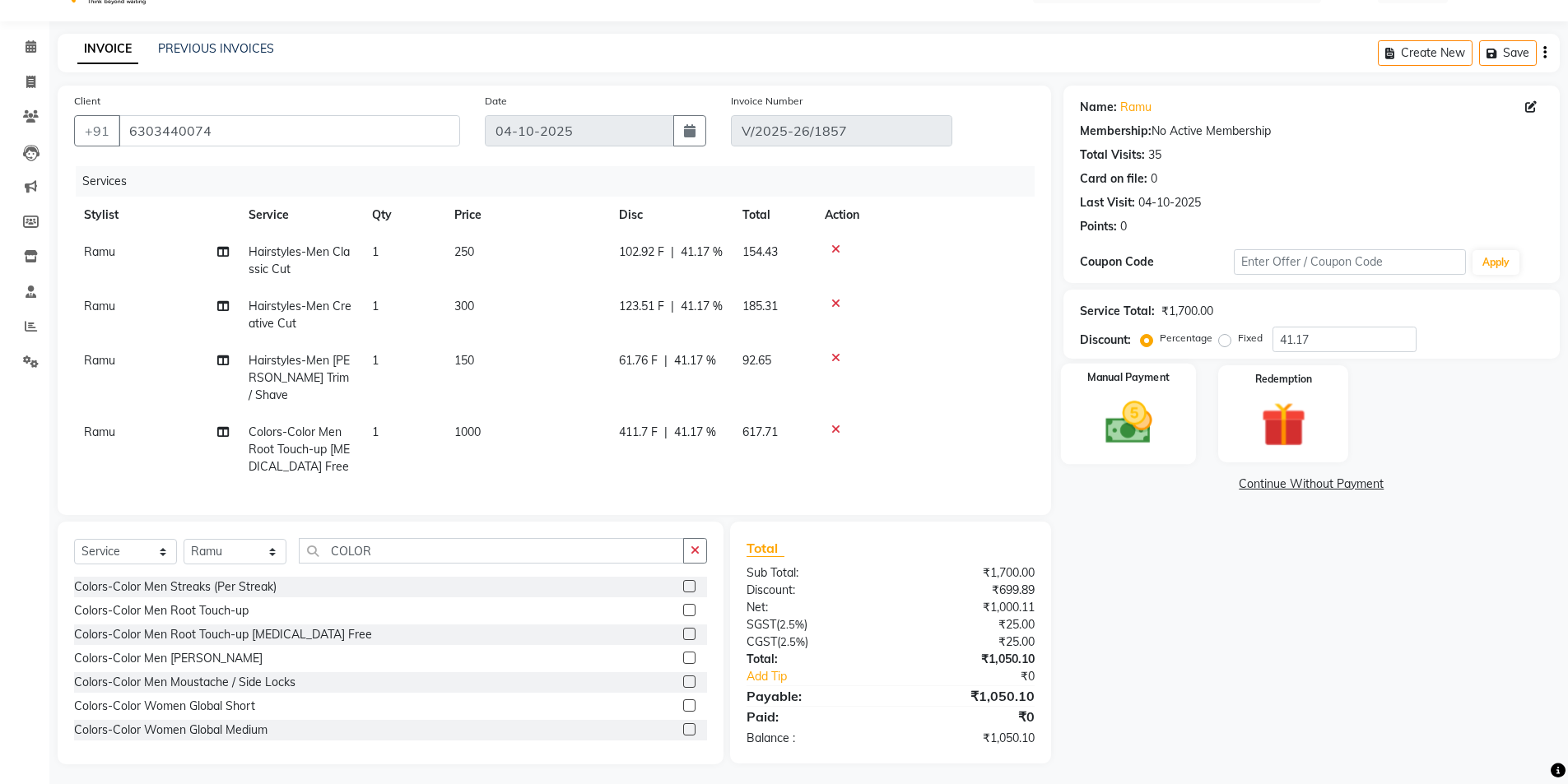
click at [1144, 440] on img at bounding box center [1128, 422] width 76 height 53
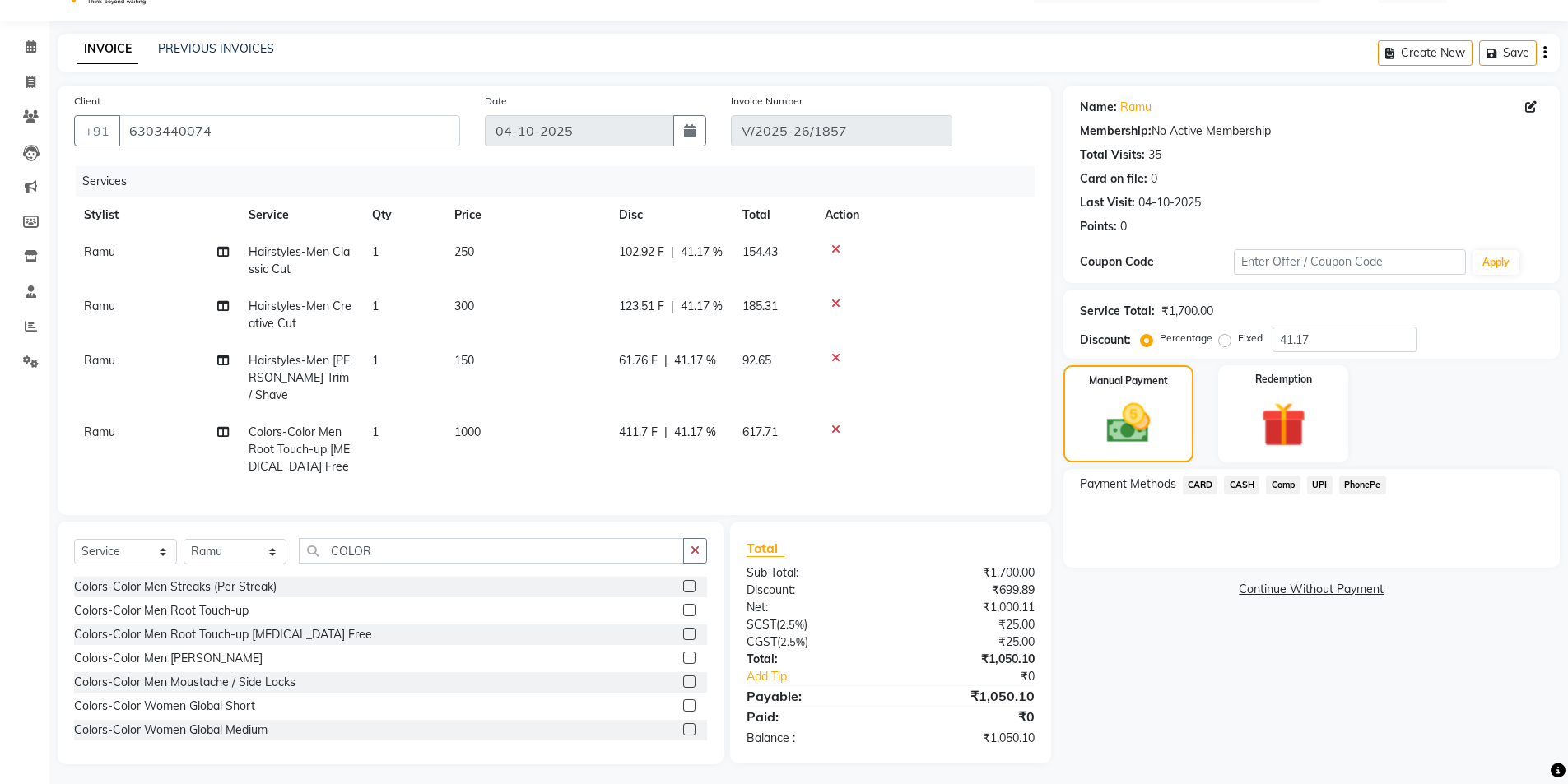
click at [1326, 484] on span "UPI" at bounding box center [1319, 485] width 25 height 19
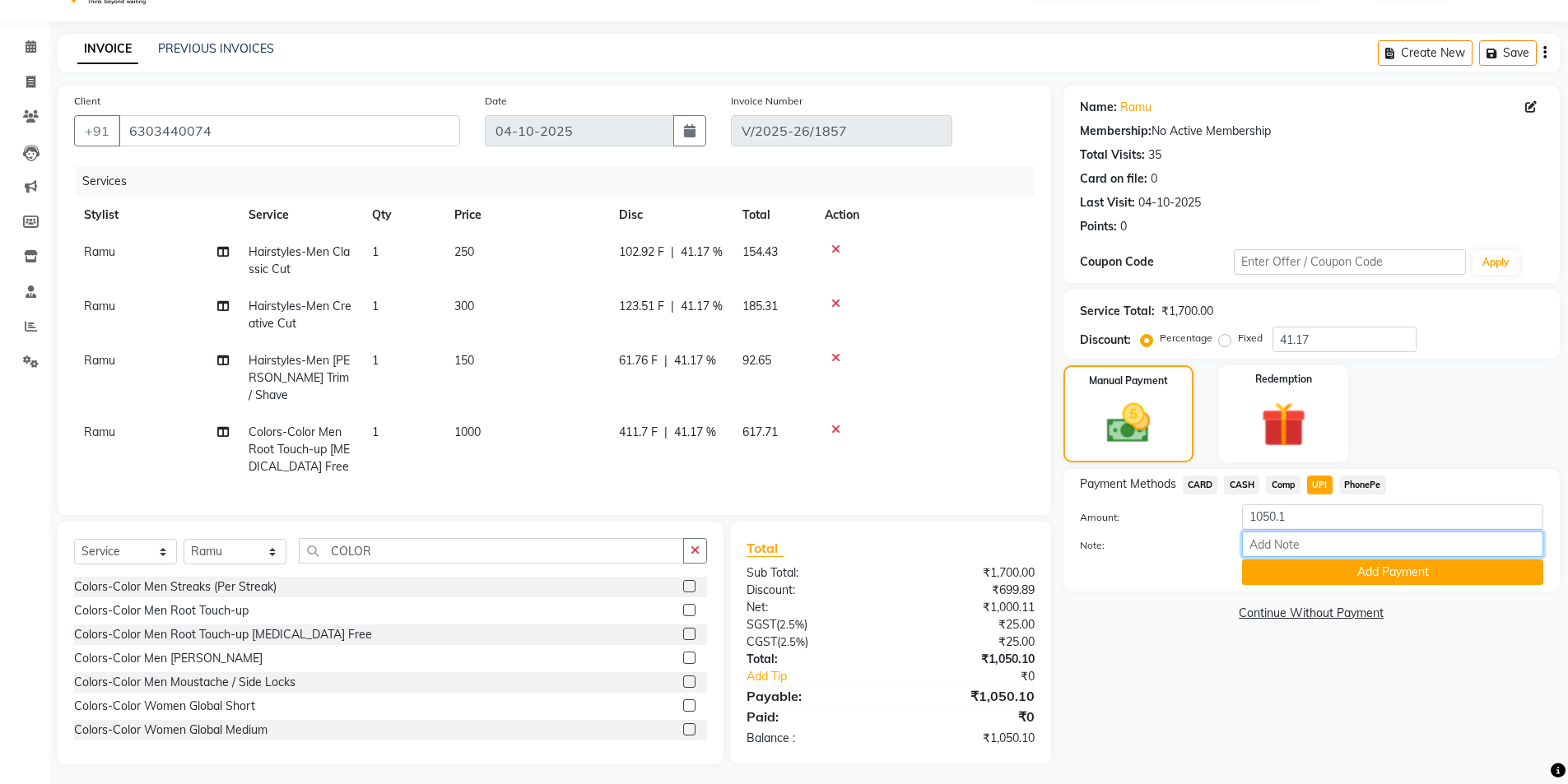
click at [1335, 542] on input "Note:" at bounding box center [1392, 544] width 301 height 25
type input "UPI"
click at [1361, 572] on button "Add Payment" at bounding box center [1392, 572] width 301 height 25
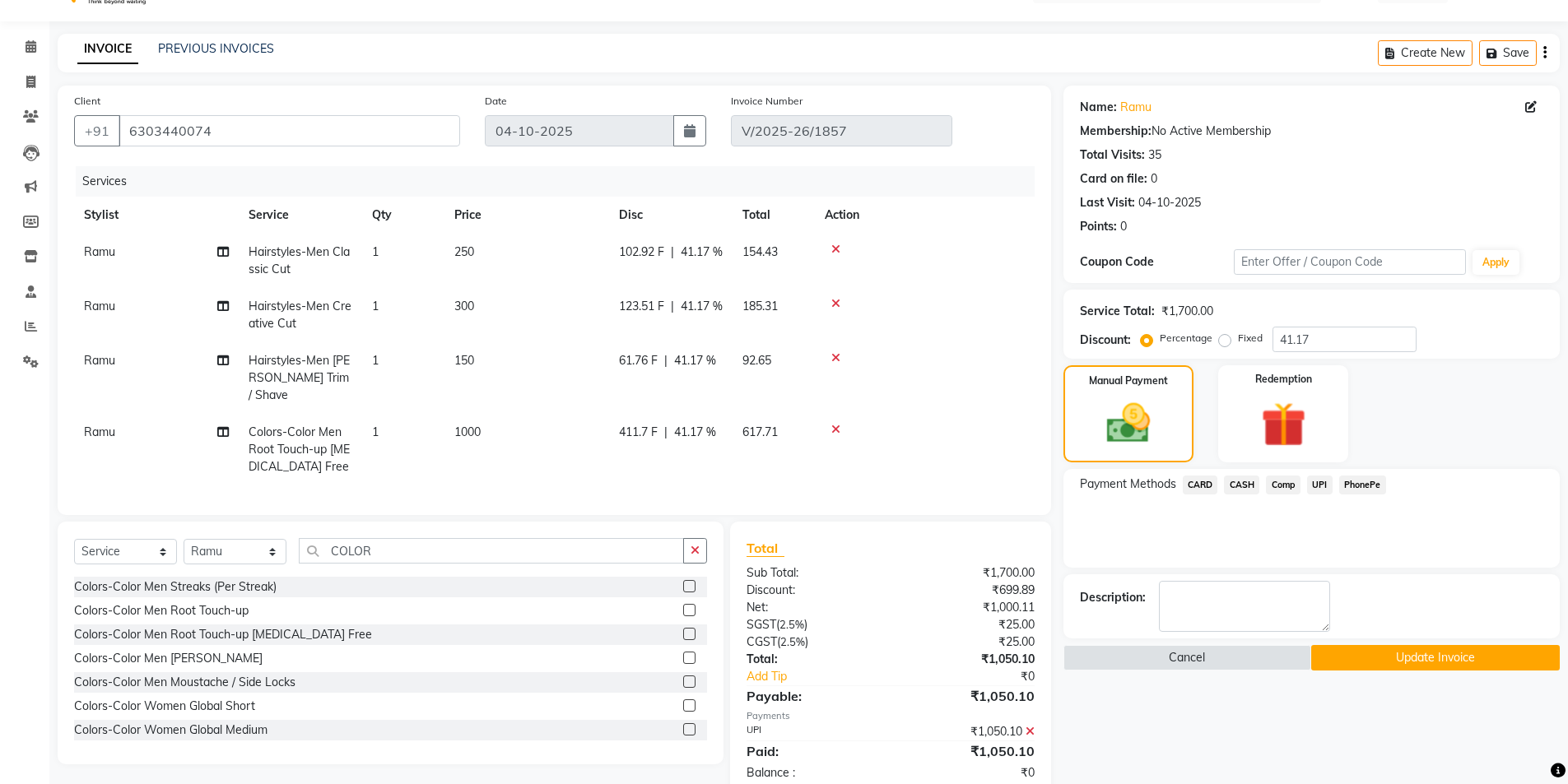
click at [1383, 661] on button "Update Invoice" at bounding box center [1435, 657] width 249 height 25
